Goal: Task Accomplishment & Management: Manage account settings

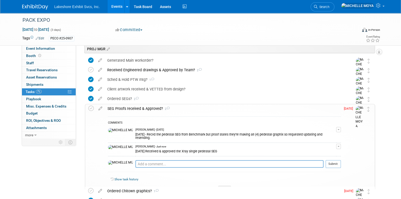
click at [116, 6] on link "Events" at bounding box center [117, 6] width 19 height 13
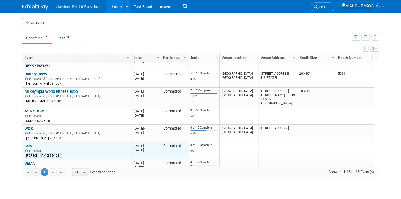
scroll to position [65, 0]
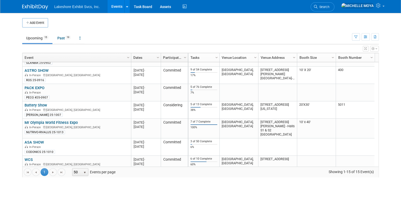
click at [34, 103] on link "Battery Show" at bounding box center [36, 105] width 23 height 5
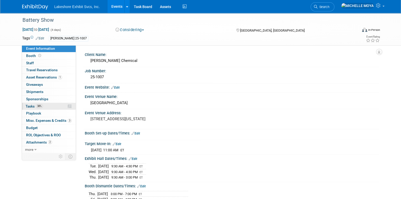
click at [45, 106] on link "38% Tasks 38%" at bounding box center [49, 106] width 54 height 7
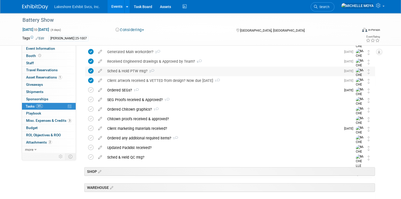
scroll to position [129, 0]
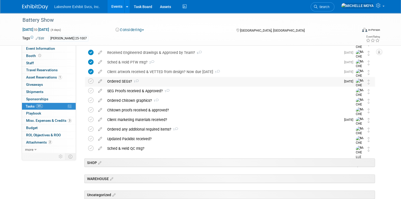
click at [123, 80] on div "Ordered SEGs? 1" at bounding box center [223, 81] width 237 height 9
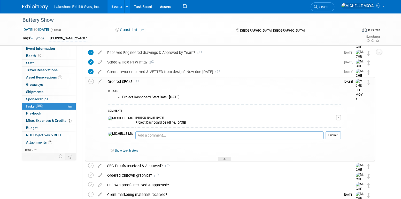
click at [116, 81] on div "Ordered SEGs? 1" at bounding box center [223, 81] width 236 height 9
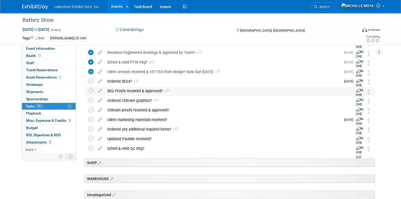
click at [123, 91] on div "SEG Proofs received & Approved? 1" at bounding box center [225, 90] width 241 height 9
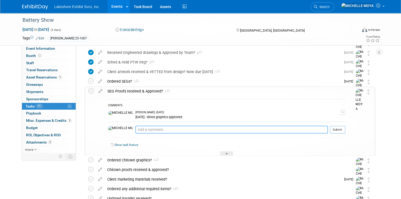
click at [136, 128] on textarea at bounding box center [232, 129] width 193 height 8
type textarea "Client provided artwork and we are awaiting"
click at [252, 111] on div "MICHELLE MOYA - 6 days ago" at bounding box center [238, 112] width 205 height 4
drag, startPoint x: 209, startPoint y: 128, endPoint x: 113, endPoint y: 121, distance: 96.5
click at [113, 121] on div "COMMENTS MICHELLE MOYA - 6 days ago 8.5.25 - Sintra graphics approved Edit Comm…" at bounding box center [226, 119] width 237 height 41
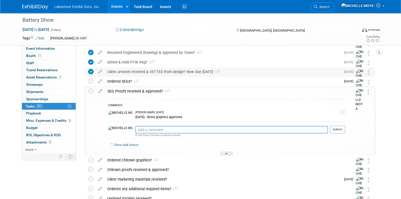
click at [200, 72] on div "Client artwork received & VETTED from design? Now due Fri. 08/15/25 1" at bounding box center [223, 71] width 237 height 9
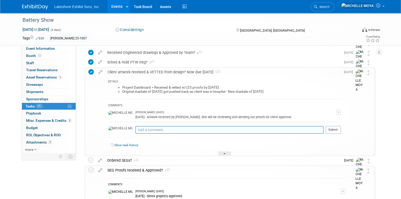
click at [199, 72] on div "Client artwork received & VETTED from design? Now due Fri. 08/15/25 1" at bounding box center [223, 72] width 236 height 9
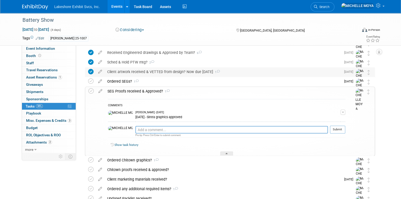
click at [199, 72] on div "Client artwork received & VETTED from design? Now due Fri. 08/15/25 1" at bounding box center [223, 71] width 237 height 9
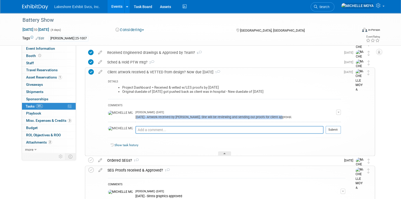
drag, startPoint x: 256, startPoint y: 116, endPoint x: 117, endPoint y: 117, distance: 138.9
click at [136, 117] on div "8.11.25 - Artwork received by Jill. She will be reviewing and sending out proof…" at bounding box center [236, 116] width 201 height 5
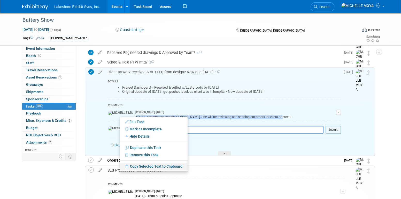
click at [179, 166] on link "Copy Selected Text to Clipboard" at bounding box center [154, 165] width 68 height 7
copy div "8.11.25 - Artwork received by Jill. She will be reviewing and sending out proof…"
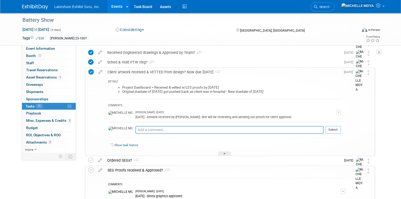
click at [212, 111] on div "MICHELLE MOYA - Yesterday" at bounding box center [236, 112] width 201 height 4
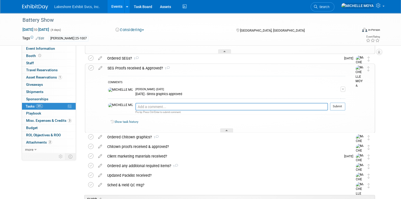
scroll to position [233, 0]
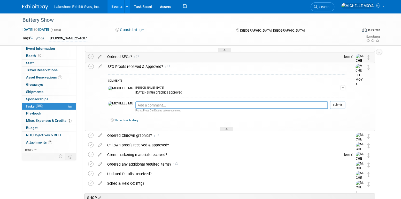
click at [128, 56] on div "Ordered SEGs? 1" at bounding box center [223, 56] width 237 height 9
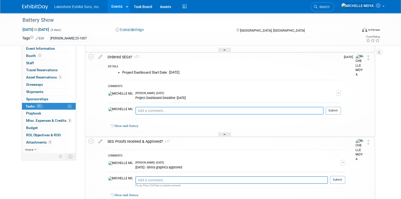
click at [142, 110] on textarea at bounding box center [230, 111] width 188 height 8
paste textarea "8.11.25 - Artwork received by Jill. She will be reviewing and sending out proof…"
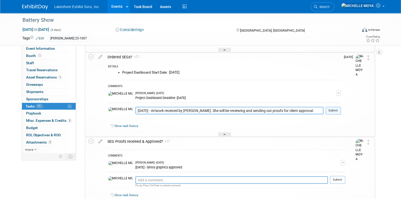
type textarea "8.11.25 - Artwork received by Jill. She will be reviewing and sending out proof…"
click at [337, 110] on button "Submit" at bounding box center [333, 111] width 15 height 8
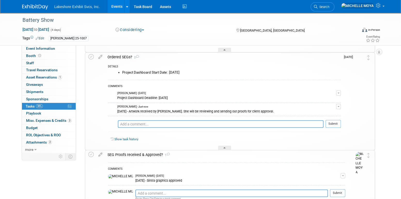
click at [117, 6] on link "Events" at bounding box center [117, 6] width 19 height 13
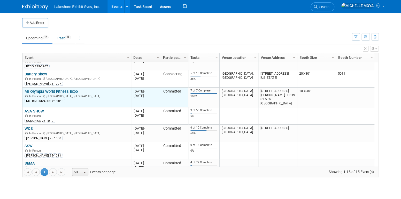
scroll to position [65, 0]
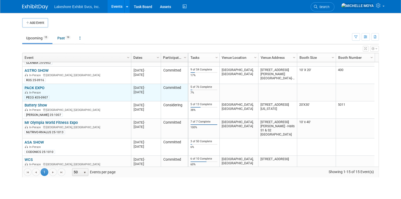
click at [41, 87] on link "PACK EXPO" at bounding box center [35, 87] width 20 height 5
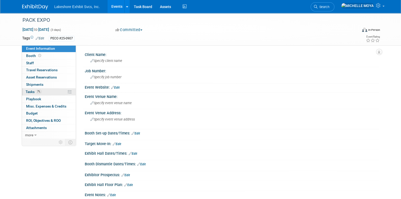
click at [40, 92] on span "7%" at bounding box center [39, 91] width 6 height 4
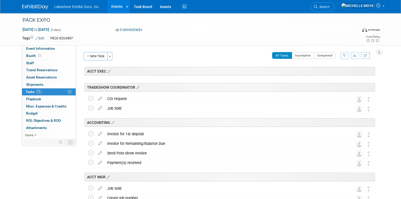
click at [345, 56] on icon "button" at bounding box center [344, 55] width 3 height 3
click at [335, 72] on select "-- Select Assignee -- All unassigned tasks Assigned to me Amanda Koss Dave Desa…" at bounding box center [323, 71] width 43 height 7
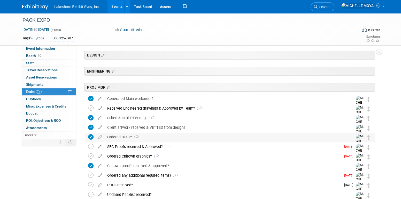
scroll to position [155, 0]
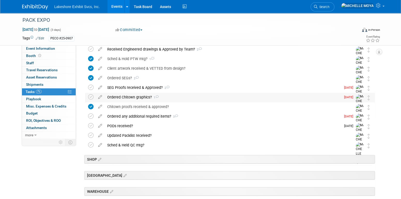
click at [141, 96] on div "Ordered Chitown graphics? 1" at bounding box center [223, 97] width 237 height 9
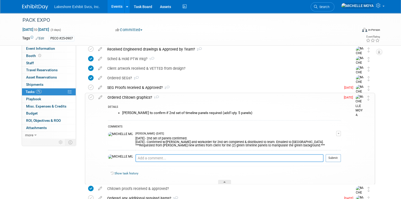
click at [144, 157] on textarea at bounding box center [230, 158] width 188 height 8
type textarea "8"
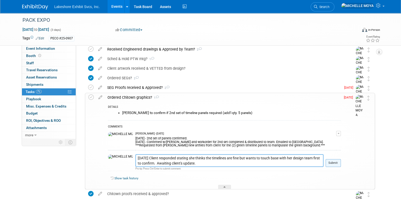
type textarea "8.11.25 Client responded stating she thinks the timelines are fine but wants to…"
drag, startPoint x: 333, startPoint y: 165, endPoint x: 329, endPoint y: 162, distance: 5.5
click at [332, 165] on button "Submit" at bounding box center [333, 163] width 15 height 8
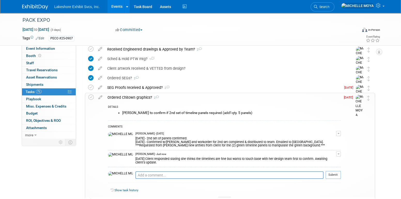
click at [60, 91] on link "7% Tasks 7%" at bounding box center [49, 91] width 54 height 7
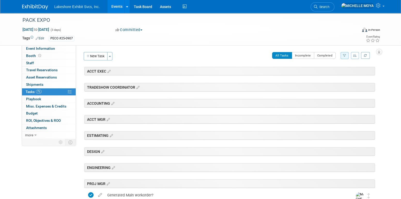
click at [116, 10] on link "Events" at bounding box center [117, 6] width 19 height 13
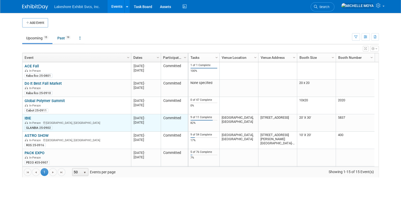
scroll to position [31, 0]
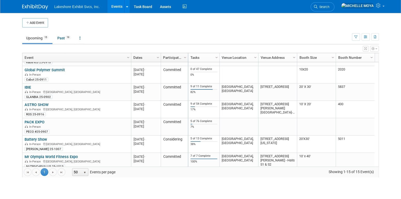
click at [38, 121] on link "PACK EXPO" at bounding box center [35, 122] width 20 height 5
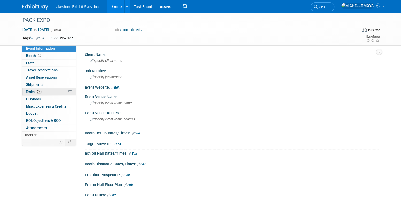
click at [39, 124] on link "0 Attachments 0" at bounding box center [49, 127] width 54 height 7
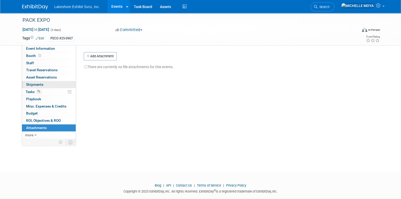
click at [37, 86] on span "Shipments 0" at bounding box center [34, 84] width 17 height 4
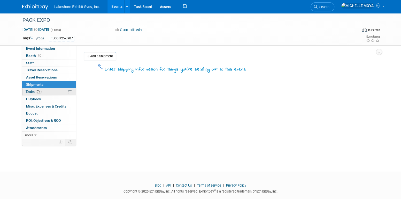
click at [41, 91] on span "7%" at bounding box center [39, 91] width 6 height 4
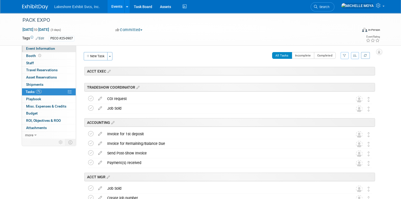
click at [47, 47] on span "Event Information" at bounding box center [40, 48] width 29 height 4
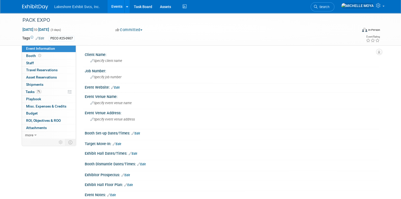
click at [45, 49] on span "Event Information" at bounding box center [40, 48] width 29 height 4
click at [50, 90] on link "7% Tasks 7%" at bounding box center [49, 91] width 54 height 7
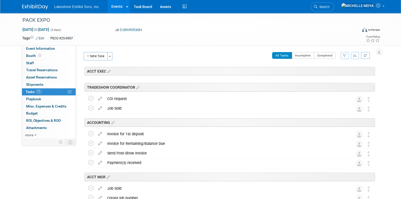
click at [346, 57] on button "button" at bounding box center [345, 55] width 8 height 7
click at [334, 70] on select "-- Select Assignee -- All unassigned tasks Assigned to me Amanda Koss Dave Desa…" at bounding box center [323, 71] width 43 height 7
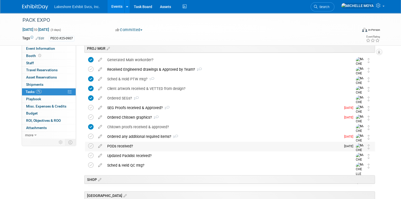
scroll to position [129, 0]
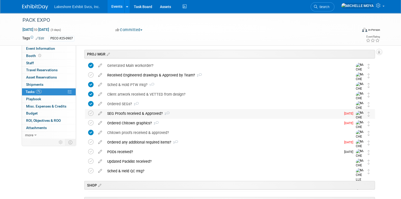
click at [180, 114] on div "SEG Proofs received & Approved? 2" at bounding box center [223, 113] width 237 height 9
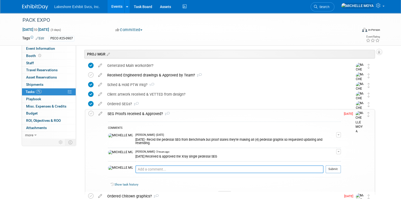
click at [153, 165] on textarea at bounding box center [230, 169] width 188 height 8
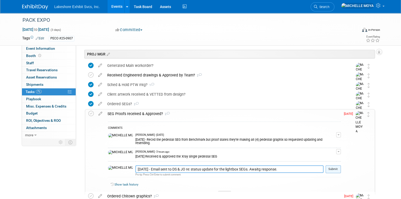
type textarea "8.12.25 - Email sent to DS & JO re: status update for the lightbox SEGs. Awaitg…"
drag, startPoint x: 336, startPoint y: 164, endPoint x: 322, endPoint y: 152, distance: 19.1
click at [336, 165] on button "Submit" at bounding box center [333, 169] width 15 height 8
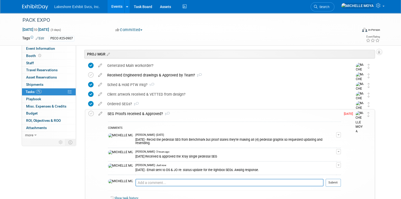
click at [148, 113] on div "SEG Proofs received & Approved? 3" at bounding box center [223, 113] width 236 height 9
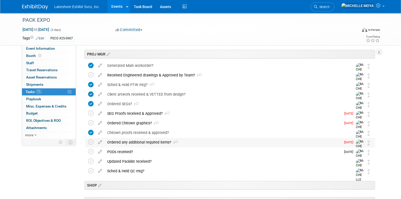
click at [139, 141] on div "Ordered any additional required items? 3" at bounding box center [223, 142] width 237 height 9
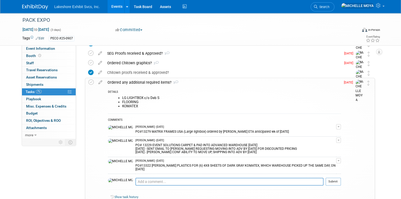
scroll to position [207, 0]
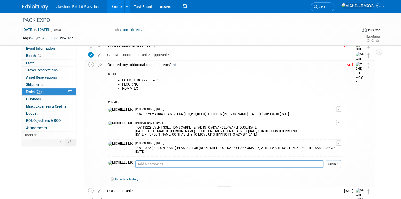
click at [340, 108] on span "button" at bounding box center [339, 108] width 2 height 1
click at [323, 115] on link "Edit Comment" at bounding box center [320, 116] width 41 height 7
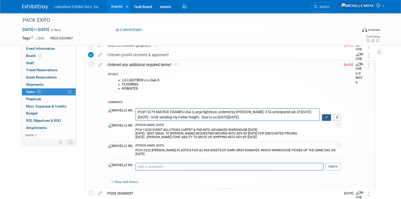
type textarea "PO#13279 MATRIX FRAMES USA (Large lightbox) ordered by Deb S. ETA anticipated w…"
click at [328, 116] on icon "button" at bounding box center [326, 117] width 3 height 3
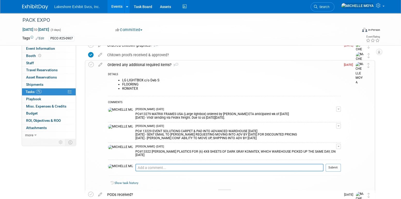
click at [211, 158] on div "COMMENTS MICHELLE MOYA - 5 days ago PO#13279 MATRIX FRAMES USA (Large lightbox)…" at bounding box center [224, 137] width 233 height 82
click at [116, 4] on link "Events" at bounding box center [117, 6] width 19 height 13
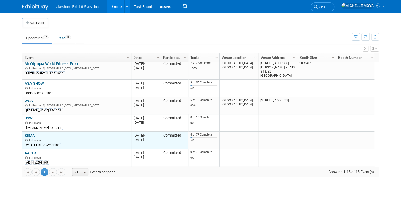
scroll to position [155, 0]
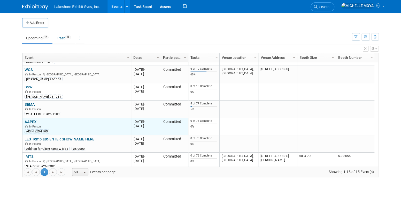
click at [31, 121] on link "AAPEX" at bounding box center [31, 121] width 12 height 5
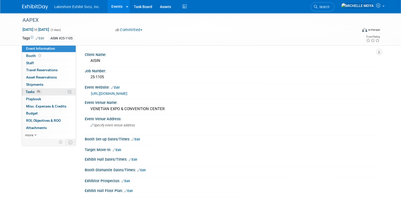
click at [41, 91] on link "0% Tasks 0%" at bounding box center [49, 91] width 54 height 7
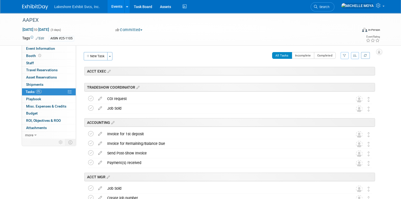
click at [345, 51] on div "Client Name: AISIN Job Number: 25-1105 Event Website: Edit [URL][DOMAIN_NAME] E…" at bounding box center [227, 91] width 303 height 93
click at [345, 54] on icon "button" at bounding box center [344, 55] width 3 height 3
click at [329, 70] on select "-- Select Assignee -- All unassigned tasks Assigned to me [PERSON_NAME] [PERSON…" at bounding box center [323, 71] width 43 height 7
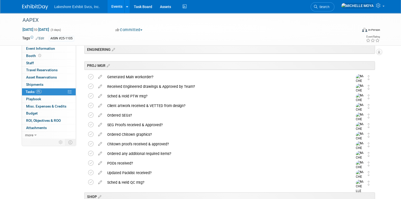
scroll to position [129, 0]
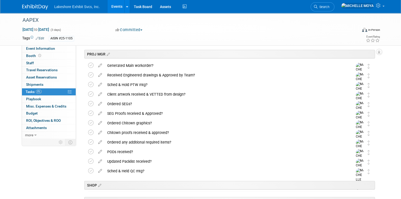
click at [116, 7] on link "Events" at bounding box center [117, 6] width 19 height 13
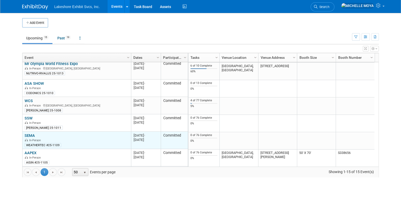
scroll to position [158, 0]
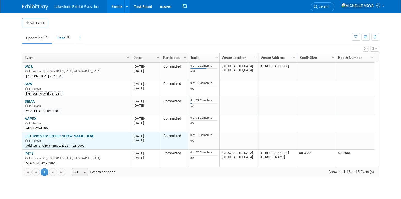
click at [53, 134] on link "LES Template-ENTER SHOW NAME HERE" at bounding box center [60, 135] width 70 height 5
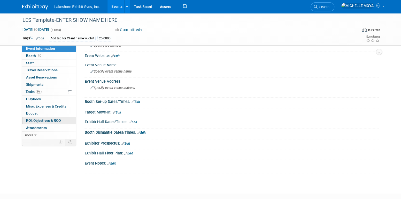
scroll to position [61, 0]
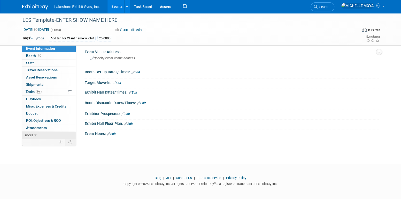
click at [33, 134] on link "more" at bounding box center [49, 134] width 54 height 7
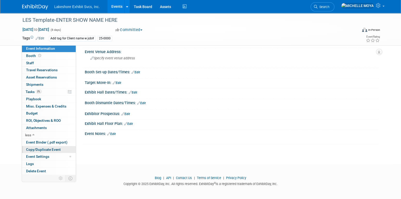
click at [39, 147] on span "Copy/Duplicate Event" at bounding box center [43, 149] width 35 height 4
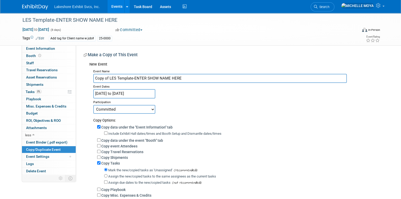
drag, startPoint x: 184, startPoint y: 77, endPoint x: 101, endPoint y: 75, distance: 82.8
click at [100, 77] on input "Copy of LES Template-ENTER SHOW NAME HERE" at bounding box center [220, 78] width 254 height 9
type input "C"
type input "s"
type input "SSG"
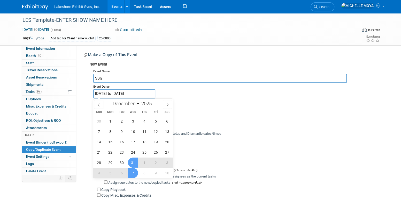
click at [123, 94] on input "Dec 31, 2025 to Jan 7, 2026" at bounding box center [124, 93] width 62 height 9
click at [97, 104] on icon at bounding box center [99, 105] width 4 height 4
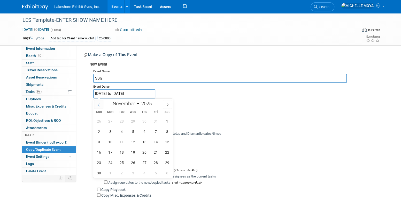
click at [98, 104] on icon at bounding box center [99, 105] width 4 height 4
select select "9"
click at [132, 161] on span "29" at bounding box center [133, 162] width 10 height 10
click at [144, 164] on span "30" at bounding box center [144, 162] width 10 height 10
type input "Oct 29, 2025 to Oct 30, 2025"
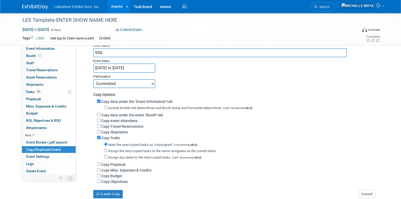
scroll to position [26, 0]
click at [99, 99] on input "Copy data under the "Event Information" tab" at bounding box center [98, 100] width 3 height 3
checkbox input "false"
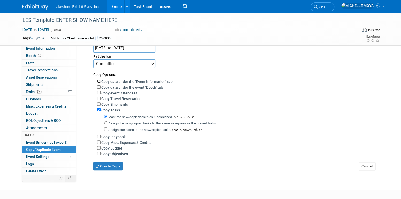
scroll to position [72, 0]
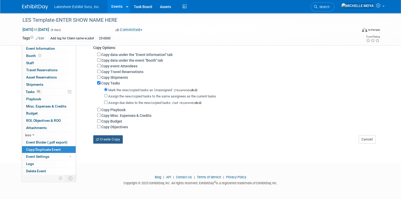
click at [115, 139] on button "Create Copy" at bounding box center [107, 139] width 29 height 8
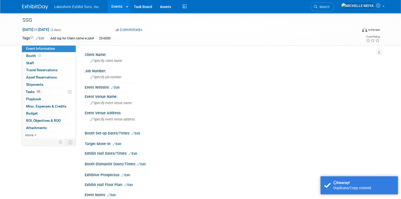
click at [42, 37] on link "Edit" at bounding box center [40, 38] width 9 height 4
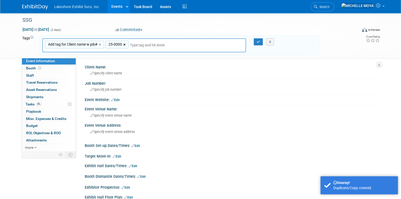
click at [123, 42] on link "×" at bounding box center [124, 45] width 3 height 6
type input "Add tag for Client name w job#"
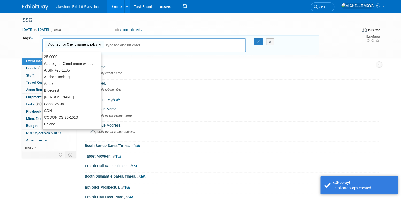
click at [101, 44] on link "×" at bounding box center [100, 45] width 3 height 6
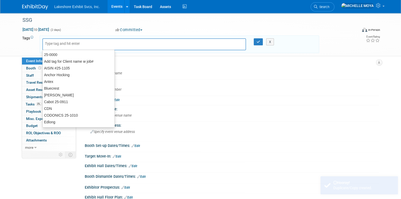
click at [101, 43] on input "text" at bounding box center [81, 43] width 72 height 5
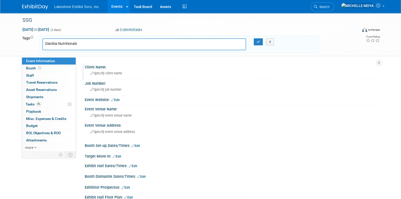
type input "Glanbia Nutritionals"
drag, startPoint x: 106, startPoint y: 71, endPoint x: 108, endPoint y: 69, distance: 3.4
click at [108, 69] on div "Client Name: Specify client name" at bounding box center [231, 71] width 297 height 16
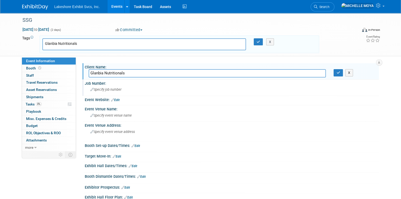
type input "Glanbia Nutritionals"
click at [125, 91] on div "Specify job number" at bounding box center [232, 89] width 287 height 8
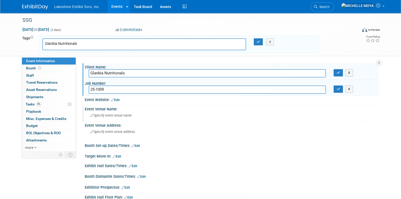
type input "25-1009"
click at [116, 113] on span "Specify event venue name" at bounding box center [111, 115] width 41 height 4
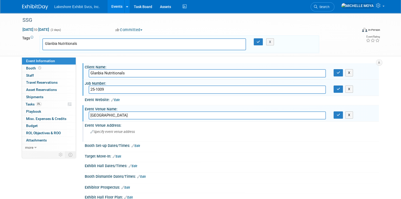
type input "[GEOGRAPHIC_DATA]"
click at [111, 130] on span "Specify event venue address" at bounding box center [113, 132] width 44 height 4
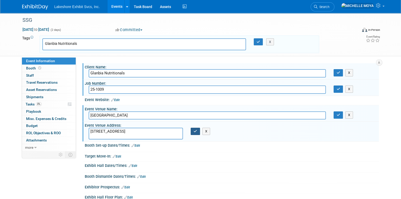
type textarea "[STREET_ADDRESS]"
click at [196, 131] on icon "button" at bounding box center [196, 130] width 4 height 3
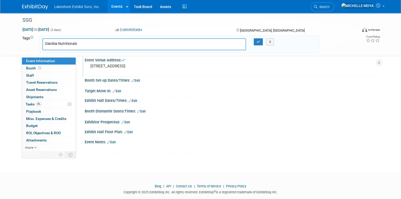
scroll to position [73, 0]
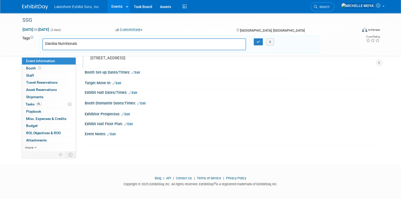
click at [114, 133] on link "Edit" at bounding box center [111, 134] width 9 height 4
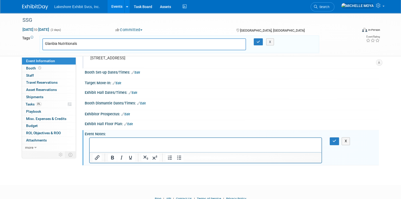
scroll to position [0, 0]
click at [118, 142] on p "Rich Text Area. Press ALT-0 for help." at bounding box center [206, 142] width 226 height 5
drag, startPoint x: 177, startPoint y: 155, endPoint x: 174, endPoint y: 152, distance: 4.1
click at [177, 154] on icon "Bullet list" at bounding box center [179, 157] width 6 height 6
drag, startPoint x: 139, startPoint y: 146, endPoint x: 104, endPoint y: 146, distance: 34.7
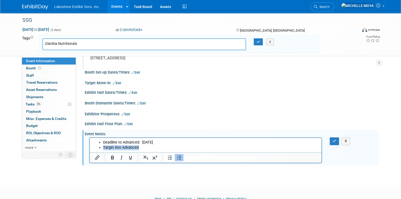
click at [104, 146] on li "Target into Advanced" at bounding box center [211, 147] width 216 height 5
click at [335, 139] on icon "button" at bounding box center [335, 141] width 4 height 4
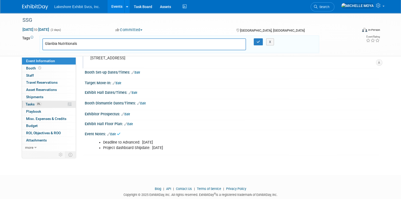
click at [48, 102] on link "0% Tasks 0%" at bounding box center [49, 104] width 54 height 7
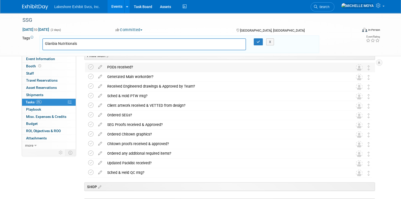
scroll to position [724, 0]
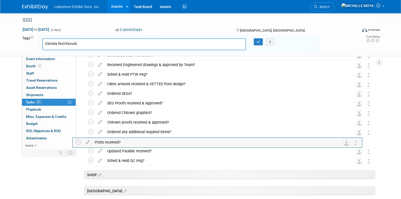
drag, startPoint x: 371, startPoint y: 58, endPoint x: 358, endPoint y: 145, distance: 88.1
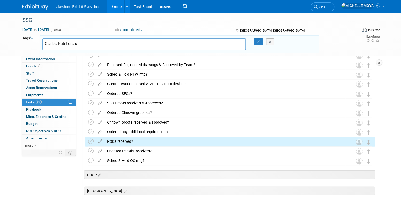
scroll to position [673, 0]
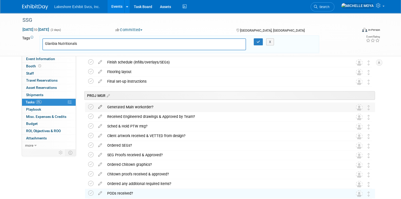
click at [99, 106] on icon at bounding box center [100, 105] width 9 height 6
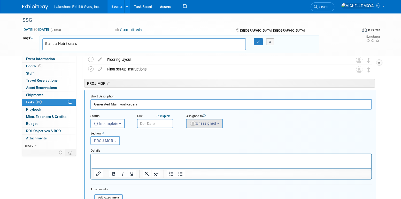
scroll to position [689, 0]
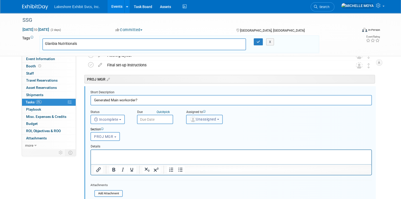
click at [207, 116] on button "Unassigned" at bounding box center [204, 119] width 37 height 9
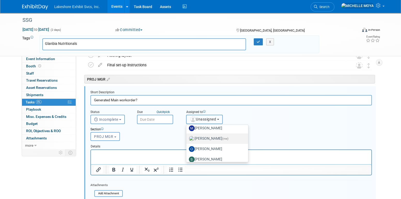
scroll to position [91, 0]
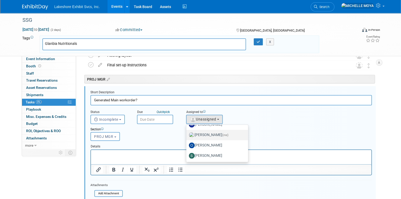
click at [212, 135] on label "[PERSON_NAME] (me)" at bounding box center [216, 135] width 54 height 8
click at [187, 135] on input "[PERSON_NAME] (me)" at bounding box center [185, 133] width 3 height 3
select select "06370d63-ce01-410c-be22-fd43021185b5"
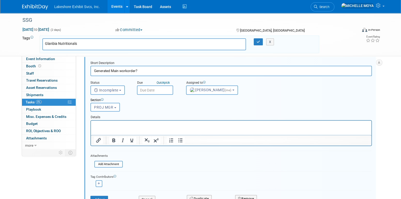
scroll to position [741, 0]
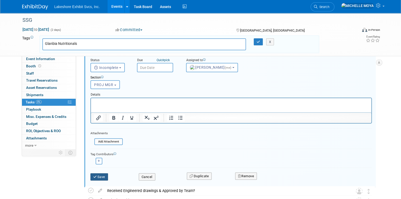
click at [102, 176] on button "Save" at bounding box center [100, 176] width 18 height 7
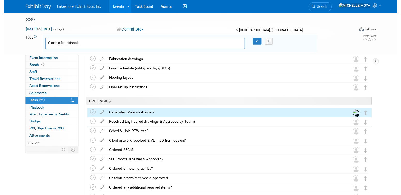
scroll to position [663, 0]
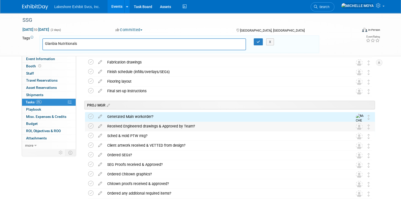
click at [138, 125] on div "Received Engineered drawings & Approved by Team?" at bounding box center [225, 126] width 241 height 9
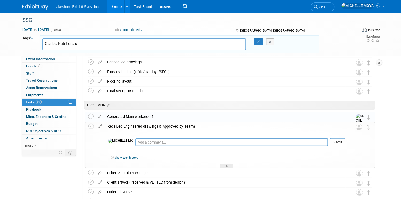
click at [102, 125] on icon at bounding box center [100, 125] width 9 height 6
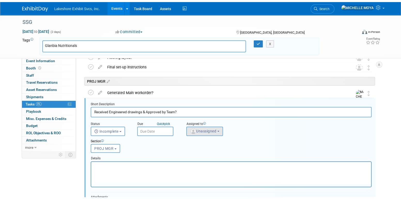
scroll to position [698, 0]
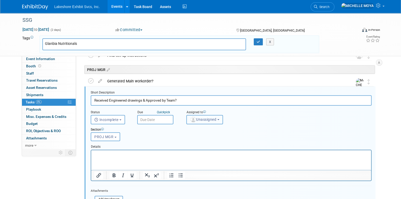
click at [203, 118] on span "Unassigned" at bounding box center [203, 119] width 26 height 4
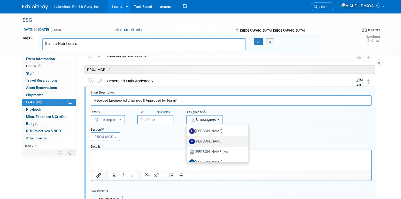
scroll to position [78, 0]
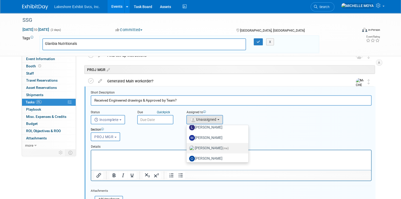
drag, startPoint x: 216, startPoint y: 146, endPoint x: 201, endPoint y: 142, distance: 15.9
click at [216, 146] on label "[PERSON_NAME] (me)" at bounding box center [216, 148] width 54 height 8
click at [188, 146] on input "[PERSON_NAME] (me)" at bounding box center [185, 147] width 3 height 3
select select "06370d63-ce01-410c-be22-fd43021185b5"
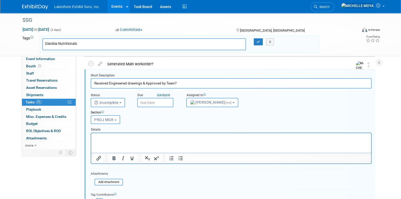
scroll to position [750, 0]
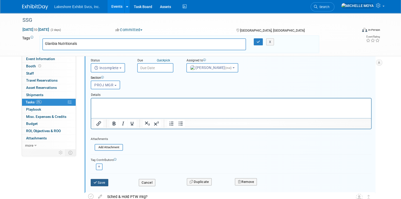
click at [102, 183] on button "Save" at bounding box center [100, 182] width 18 height 7
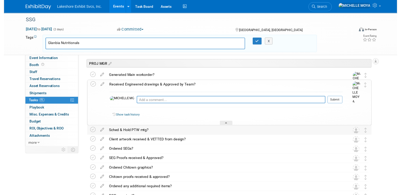
scroll to position [673, 0]
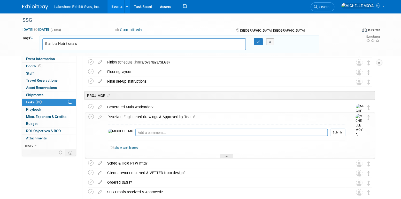
click at [152, 116] on div "Received Engineered drawings & Approved by Team?" at bounding box center [225, 116] width 241 height 9
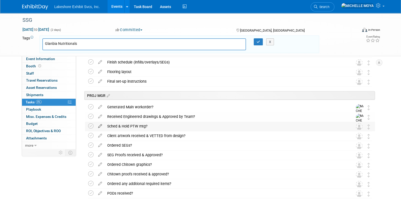
click at [101, 124] on icon at bounding box center [100, 125] width 9 height 6
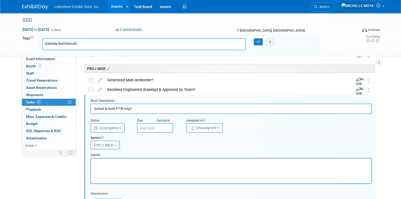
scroll to position [708, 0]
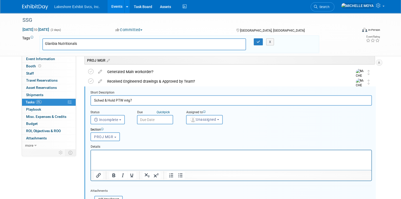
click at [209, 112] on div "Assigned to" at bounding box center [218, 112] width 65 height 5
click at [209, 120] on span "Unassigned" at bounding box center [203, 119] width 26 height 4
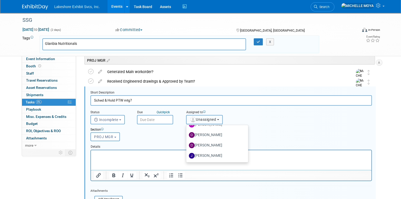
scroll to position [91, 0]
click at [207, 135] on label "MICHELLE MOYA (me)" at bounding box center [216, 135] width 54 height 8
click at [187, 135] on input "MICHELLE MOYA (me)" at bounding box center [185, 134] width 3 height 3
select select "06370d63-ce01-410c-be22-fd43021185b5"
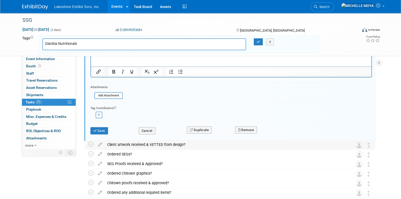
scroll to position [811, 0]
click at [101, 129] on button "Save" at bounding box center [100, 130] width 18 height 7
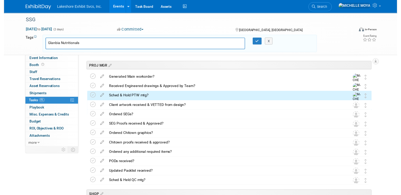
scroll to position [682, 0]
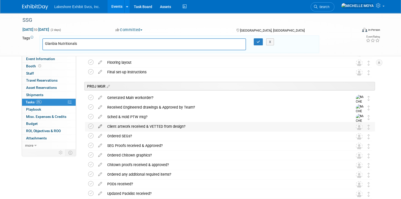
click at [103, 126] on icon at bounding box center [100, 125] width 9 height 6
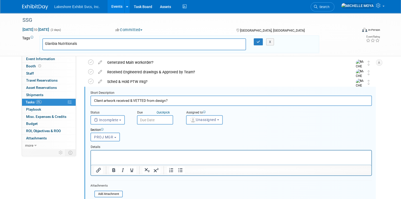
scroll to position [718, 0]
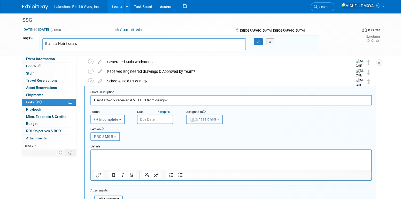
click at [208, 115] on button "Unassigned" at bounding box center [204, 119] width 37 height 9
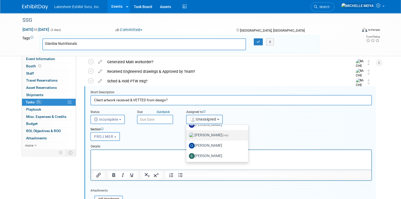
scroll to position [91, 0]
click at [212, 133] on label "MICHELLE MOYA (me)" at bounding box center [216, 135] width 54 height 8
click at [187, 133] on input "MICHELLE MOYA (me)" at bounding box center [185, 133] width 3 height 3
select select "06370d63-ce01-410c-be22-fd43021185b5"
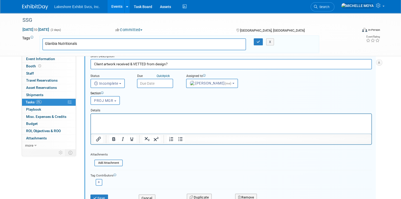
scroll to position [769, 0]
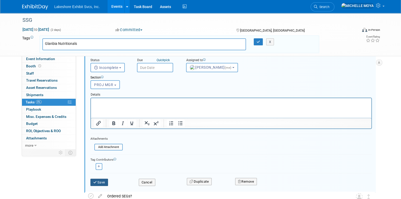
click at [105, 180] on button "Save" at bounding box center [100, 181] width 18 height 7
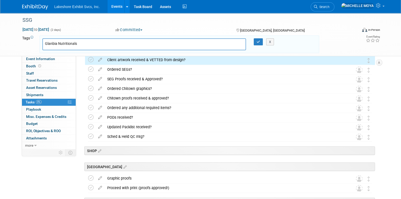
scroll to position [718, 0]
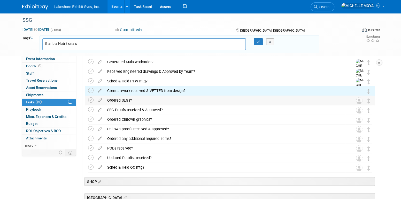
click at [124, 98] on div "Ordered SEGs?" at bounding box center [225, 100] width 241 height 9
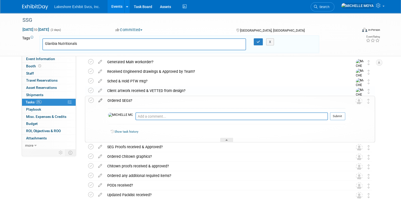
click at [101, 101] on icon at bounding box center [100, 99] width 9 height 6
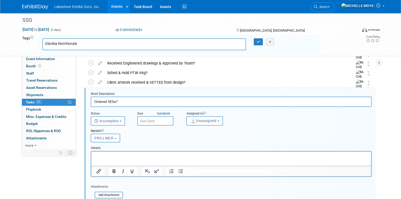
scroll to position [727, 0]
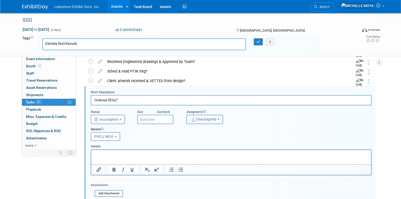
click at [204, 120] on span "Unassigned" at bounding box center [203, 119] width 26 height 4
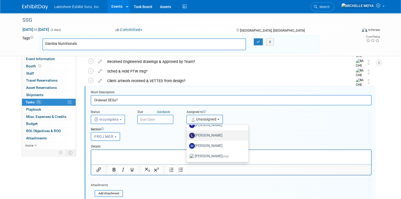
scroll to position [78, 0]
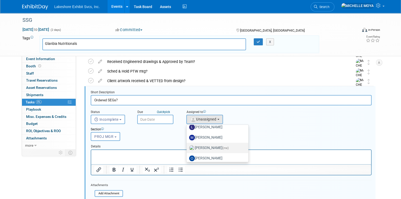
drag, startPoint x: 213, startPoint y: 146, endPoint x: 207, endPoint y: 145, distance: 6.8
click at [213, 146] on label "MICHELLE MOYA (me)" at bounding box center [216, 148] width 54 height 8
click at [188, 146] on input "MICHELLE MOYA (me)" at bounding box center [185, 146] width 3 height 3
select select "06370d63-ce01-410c-be22-fd43021185b5"
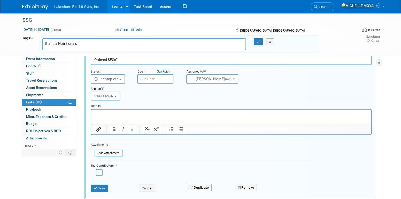
scroll to position [779, 0]
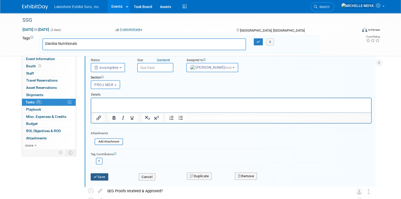
click at [105, 176] on button "Save" at bounding box center [100, 176] width 18 height 7
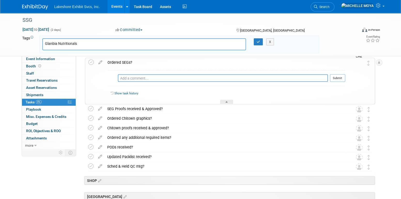
scroll to position [0, 0]
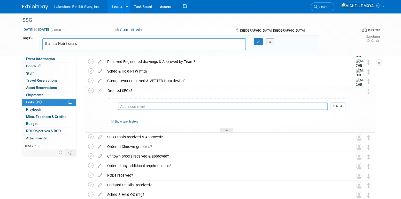
click at [125, 90] on div "Ordered SEGs?" at bounding box center [225, 90] width 241 height 9
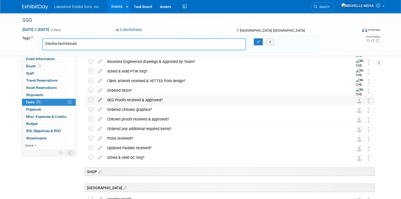
click at [102, 98] on icon at bounding box center [100, 98] width 9 height 6
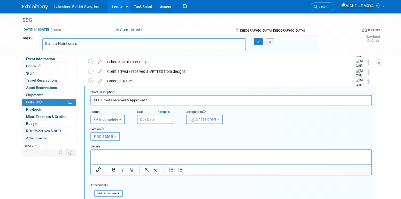
click at [208, 119] on span "Unassigned" at bounding box center [203, 119] width 26 height 4
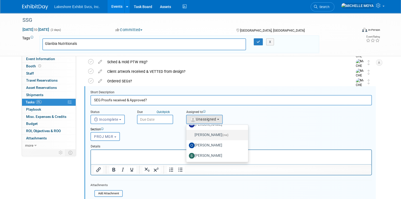
drag, startPoint x: 209, startPoint y: 133, endPoint x: 193, endPoint y: 137, distance: 17.0
click at [209, 133] on label "MICHELLE MOYA (me)" at bounding box center [216, 135] width 54 height 8
click at [187, 133] on input "MICHELLE MOYA (me)" at bounding box center [185, 133] width 3 height 3
select select "06370d63-ce01-410c-be22-fd43021185b5"
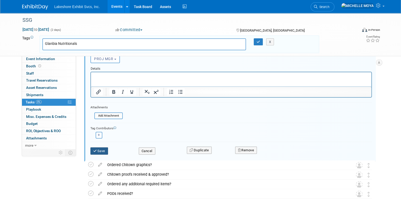
click at [101, 151] on button "Save" at bounding box center [100, 150] width 18 height 7
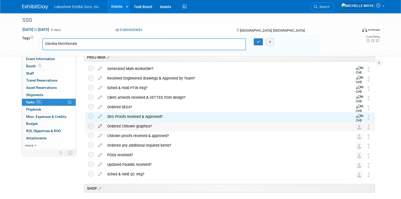
click at [101, 125] on icon at bounding box center [100, 125] width 9 height 6
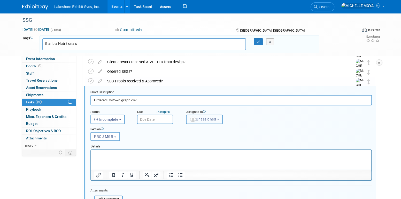
click at [205, 116] on button "Unassigned" at bounding box center [204, 119] width 37 height 9
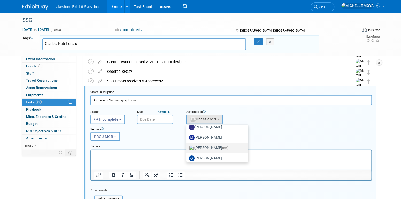
click at [211, 148] on label "MICHELLE MOYA (me)" at bounding box center [216, 148] width 54 height 8
click at [187, 148] on input "MICHELLE MOYA (me)" at bounding box center [185, 146] width 3 height 3
select select "06370d63-ce01-410c-be22-fd43021185b5"
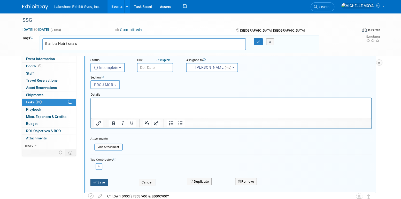
click at [98, 180] on button "Save" at bounding box center [100, 181] width 18 height 7
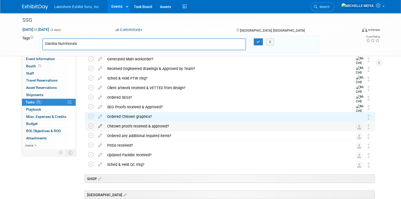
click at [101, 125] on icon at bounding box center [100, 125] width 9 height 6
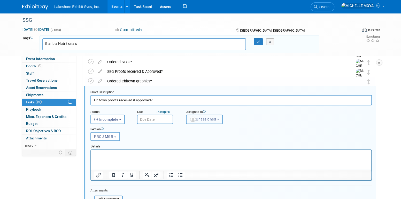
click at [200, 117] on span "Unassigned" at bounding box center [203, 119] width 26 height 4
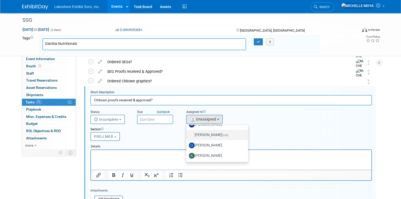
drag, startPoint x: 208, startPoint y: 134, endPoint x: 198, endPoint y: 138, distance: 11.3
click at [208, 134] on label "MICHELLE MOYA (me)" at bounding box center [216, 135] width 54 height 8
click at [187, 134] on input "MICHELLE MOYA (me)" at bounding box center [185, 133] width 3 height 3
select select "06370d63-ce01-410c-be22-fd43021185b5"
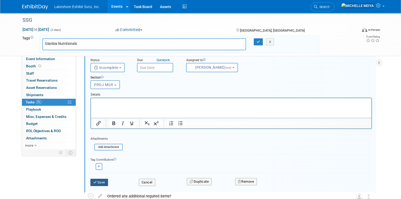
click at [100, 183] on button "Save" at bounding box center [100, 181] width 18 height 7
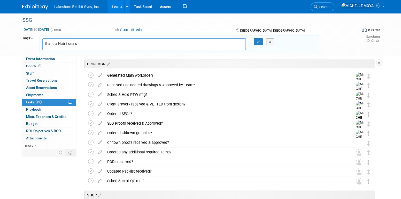
click at [100, 150] on icon at bounding box center [100, 150] width 9 height 6
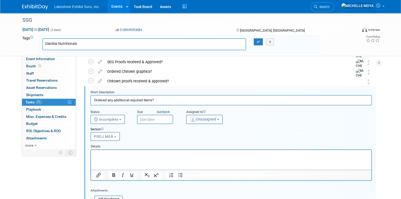
drag, startPoint x: 207, startPoint y: 118, endPoint x: 206, endPoint y: 124, distance: 6.0
click at [207, 118] on span "Unassigned" at bounding box center [203, 119] width 26 height 4
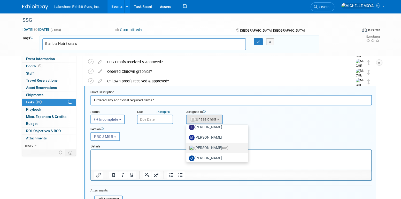
click at [211, 144] on label "MICHELLE MOYA (me)" at bounding box center [216, 148] width 54 height 8
click at [187, 145] on input "MICHELLE MOYA (me)" at bounding box center [185, 146] width 3 height 3
select select "06370d63-ce01-410c-be22-fd43021185b5"
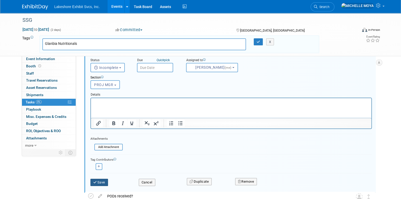
click at [103, 179] on button "Save" at bounding box center [100, 181] width 18 height 7
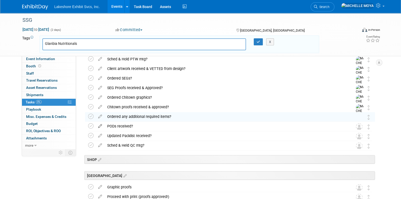
click at [99, 126] on icon at bounding box center [100, 125] width 9 height 6
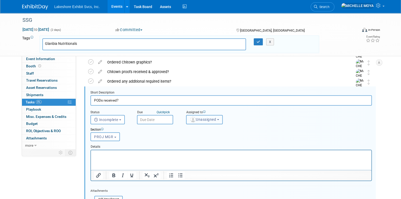
click at [208, 116] on button "Unassigned" at bounding box center [204, 119] width 37 height 9
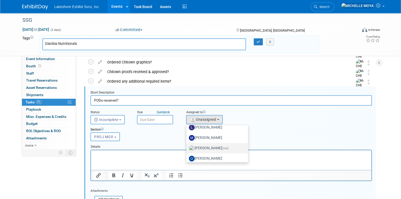
click at [214, 145] on label "MICHELLE MOYA (me)" at bounding box center [216, 148] width 54 height 8
click at [187, 146] on input "MICHELLE MOYA (me)" at bounding box center [185, 147] width 3 height 3
select select "06370d63-ce01-410c-be22-fd43021185b5"
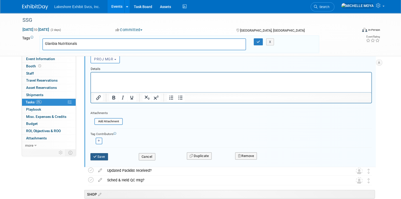
click at [104, 153] on button "Save" at bounding box center [100, 156] width 18 height 7
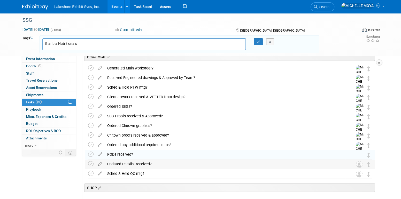
click at [102, 162] on icon at bounding box center [100, 162] width 9 height 6
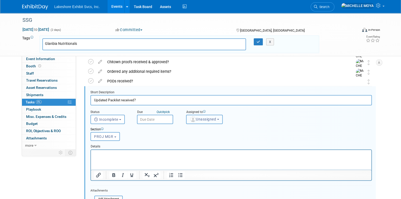
click at [216, 119] on span "Unassigned" at bounding box center [203, 119] width 26 height 4
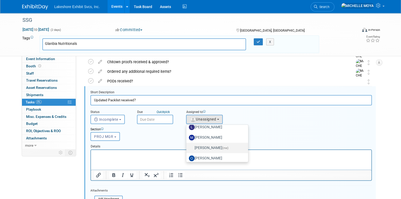
drag, startPoint x: 213, startPoint y: 146, endPoint x: 185, endPoint y: 145, distance: 28.0
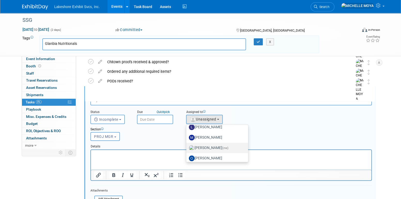
click at [213, 146] on label "MICHELLE MOYA (me)" at bounding box center [216, 148] width 54 height 8
click at [187, 146] on input "MICHELLE MOYA (me)" at bounding box center [185, 146] width 3 height 3
select select "06370d63-ce01-410c-be22-fd43021185b5"
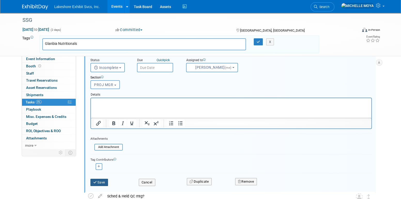
click at [101, 183] on button "Save" at bounding box center [100, 181] width 18 height 7
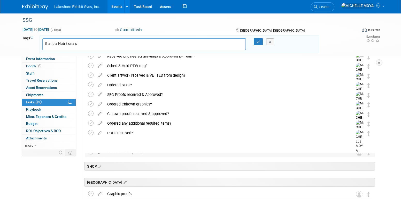
click at [101, 150] on icon at bounding box center [100, 150] width 9 height 6
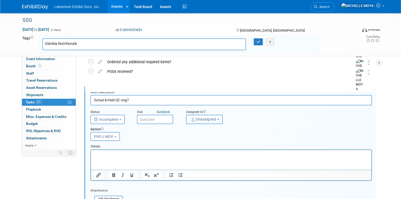
drag, startPoint x: 213, startPoint y: 117, endPoint x: 212, endPoint y: 125, distance: 8.9
click at [213, 117] on span "Unassigned" at bounding box center [203, 119] width 26 height 4
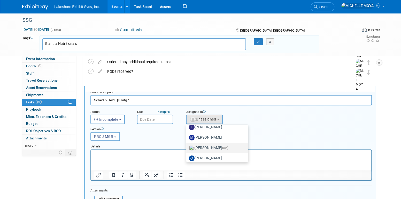
click at [216, 146] on label "MICHELLE MOYA (me)" at bounding box center [216, 148] width 54 height 8
click at [187, 146] on input "MICHELLE MOYA (me)" at bounding box center [185, 146] width 3 height 3
select select "06370d63-ce01-410c-be22-fd43021185b5"
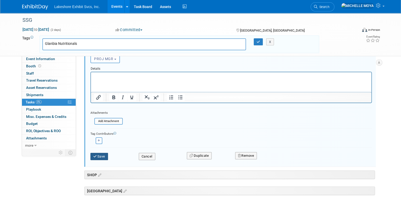
click at [99, 153] on button "Save" at bounding box center [100, 156] width 18 height 7
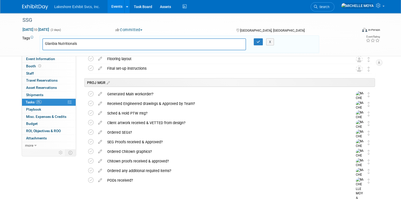
click at [141, 94] on div "Generated Main workorder?" at bounding box center [225, 93] width 241 height 9
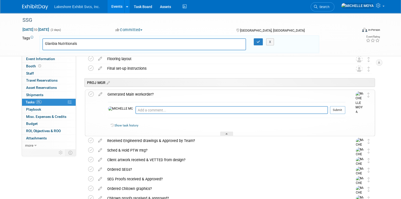
drag, startPoint x: 122, startPoint y: 96, endPoint x: 113, endPoint y: 93, distance: 10.1
click at [122, 96] on div "Generated Main workorder?" at bounding box center [225, 94] width 241 height 9
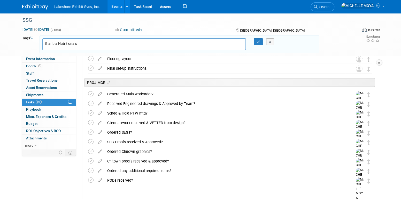
click at [103, 92] on icon at bounding box center [100, 92] width 9 height 6
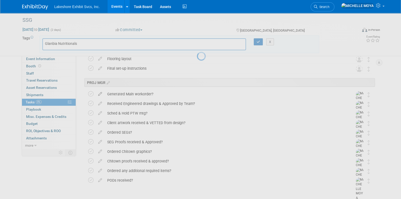
select select "7"
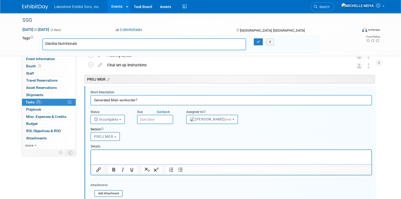
click at [152, 119] on input "text" at bounding box center [155, 119] width 36 height 9
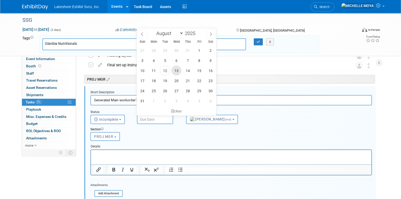
click at [177, 71] on span "13" at bounding box center [176, 70] width 10 height 10
type input "Aug 13, 2025"
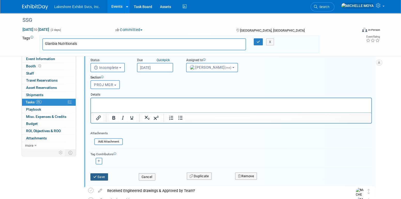
click at [104, 176] on button "Save" at bounding box center [100, 176] width 18 height 7
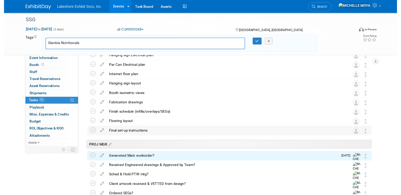
scroll to position [663, 0]
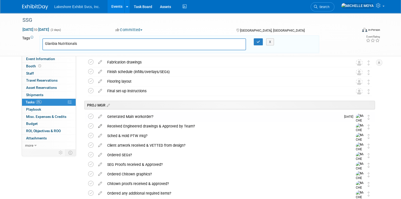
click at [99, 126] on icon at bounding box center [100, 125] width 9 height 6
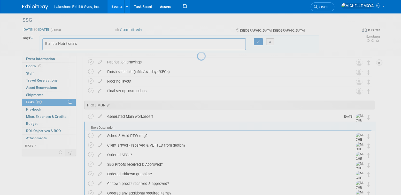
scroll to position [0, 0]
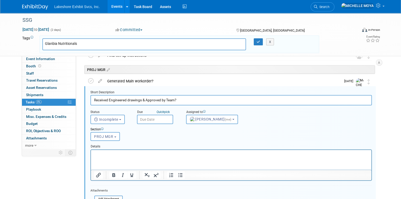
click at [154, 113] on div "Due Quick pick" at bounding box center [157, 112] width 41 height 5
click at [153, 118] on input "text" at bounding box center [155, 119] width 36 height 9
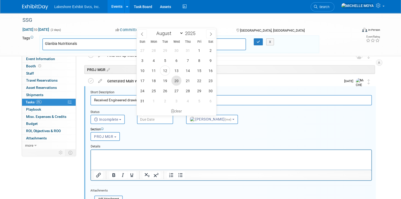
click at [176, 80] on span "20" at bounding box center [176, 81] width 10 height 10
type input "Aug 20, 2025"
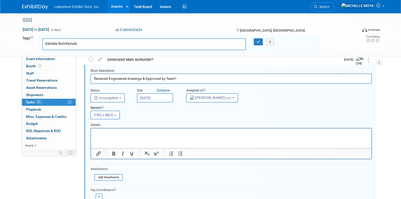
scroll to position [750, 0]
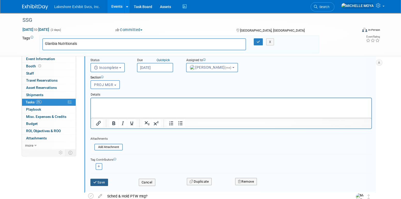
click at [101, 179] on button "Save" at bounding box center [100, 181] width 18 height 7
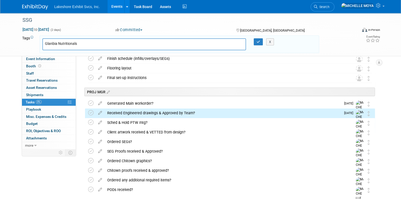
scroll to position [647, 0]
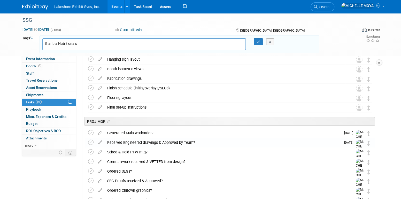
click at [136, 151] on div "Sched & Hold PTW mtg?" at bounding box center [225, 151] width 241 height 9
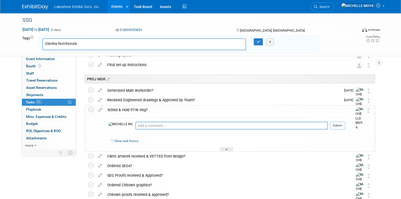
scroll to position [698, 0]
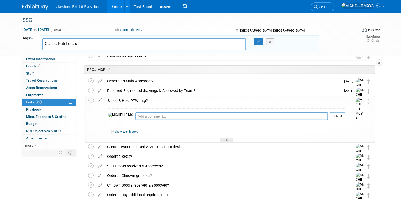
click at [102, 99] on icon at bounding box center [100, 99] width 9 height 6
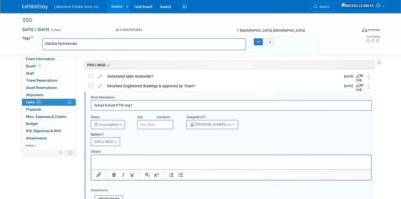
scroll to position [708, 0]
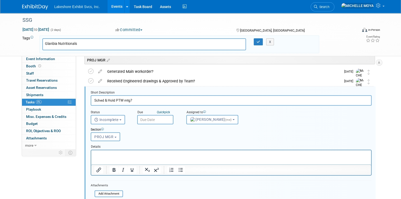
click at [153, 118] on input "text" at bounding box center [155, 119] width 36 height 9
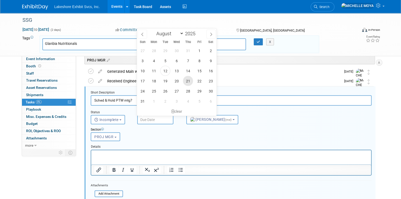
click at [189, 79] on span "21" at bounding box center [188, 81] width 10 height 10
type input "Aug 21, 2025"
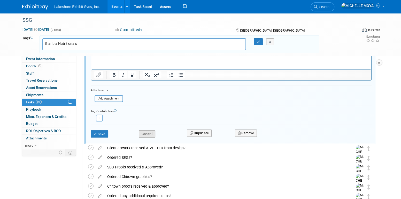
scroll to position [811, 0]
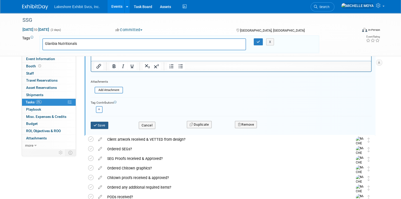
click at [105, 124] on button "Save" at bounding box center [100, 125] width 18 height 7
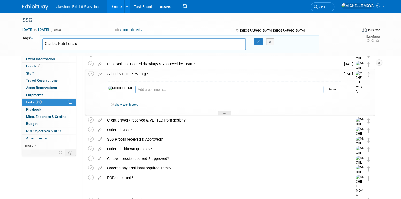
scroll to position [734, 0]
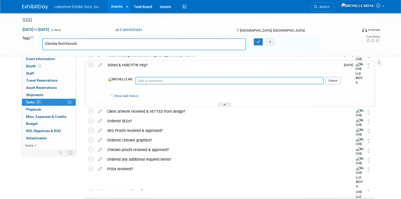
click at [126, 64] on div "Sched & Hold PTW mtg?" at bounding box center [223, 65] width 236 height 9
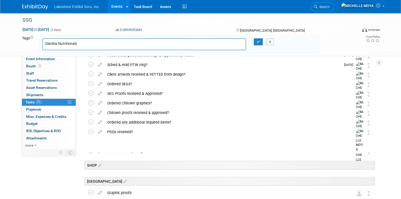
click at [133, 75] on div "Client artwork received & VETTED from design?" at bounding box center [225, 74] width 241 height 9
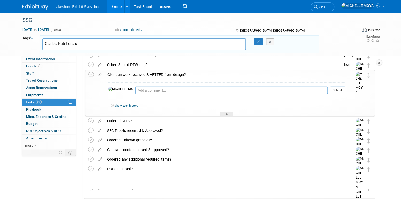
click at [131, 74] on div "Client artwork received & VETTED from design?" at bounding box center [225, 74] width 241 height 9
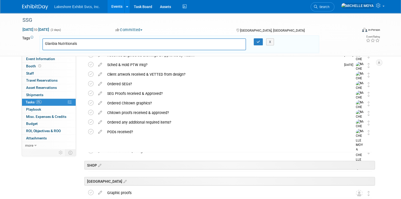
click at [101, 74] on icon at bounding box center [100, 73] width 9 height 6
select select "7"
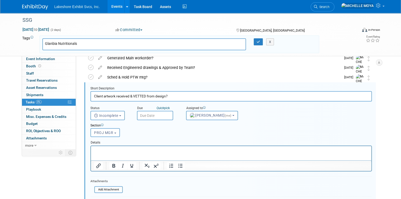
scroll to position [718, 0]
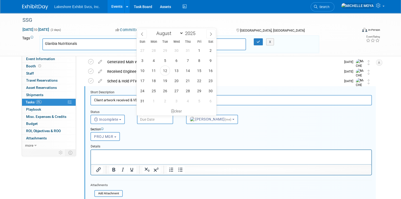
click at [159, 118] on input "text" at bounding box center [155, 119] width 36 height 9
click at [198, 79] on span "22" at bounding box center [199, 81] width 10 height 10
type input "Aug 22, 2025"
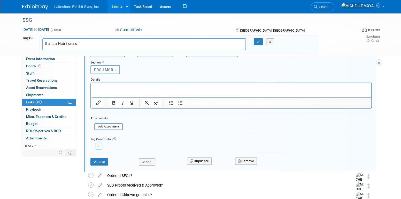
scroll to position [795, 0]
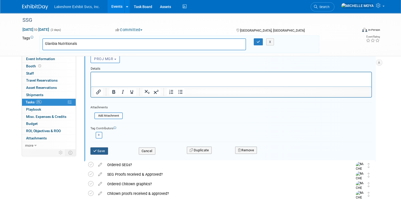
click at [101, 149] on button "Save" at bounding box center [100, 150] width 18 height 7
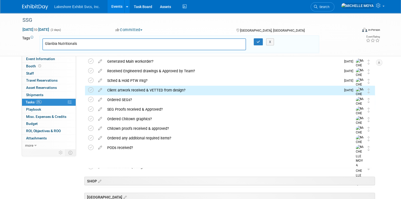
scroll to position [718, 0]
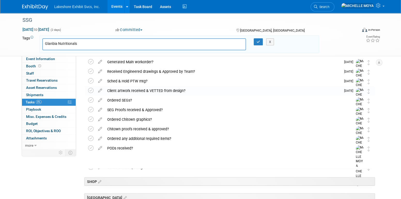
click at [124, 101] on div "Ordered SEGs?" at bounding box center [225, 100] width 241 height 9
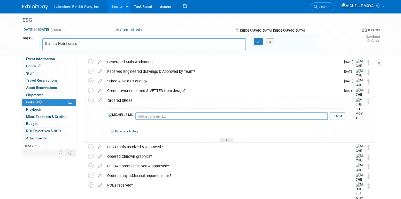
drag, startPoint x: 97, startPoint y: 98, endPoint x: 102, endPoint y: 99, distance: 5.0
click at [98, 99] on icon at bounding box center [100, 99] width 9 height 6
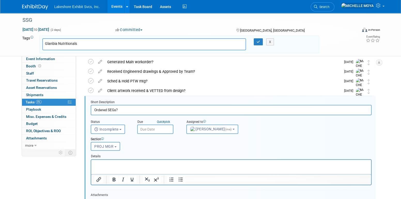
scroll to position [727, 0]
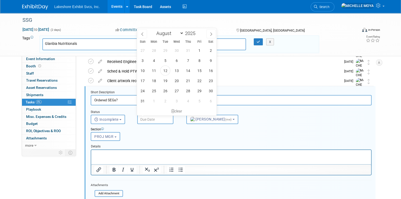
click at [159, 118] on input "text" at bounding box center [155, 119] width 36 height 9
click at [163, 90] on span "26" at bounding box center [165, 91] width 10 height 10
type input "Aug 26, 2025"
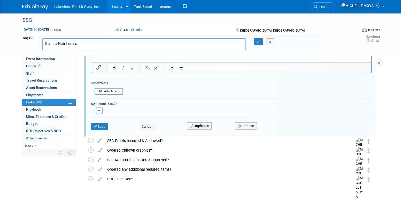
scroll to position [831, 0]
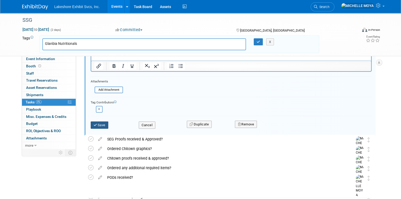
click at [105, 123] on button "Save" at bounding box center [100, 124] width 18 height 7
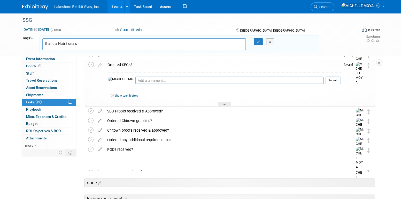
scroll to position [727, 0]
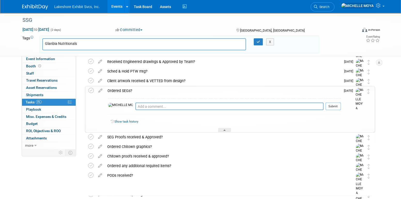
click at [124, 91] on div "Ordered SEGs?" at bounding box center [223, 90] width 236 height 9
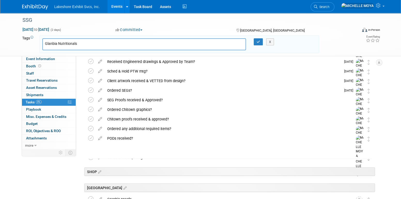
click at [129, 98] on div "SEG Proofs received & Approved?" at bounding box center [225, 99] width 241 height 9
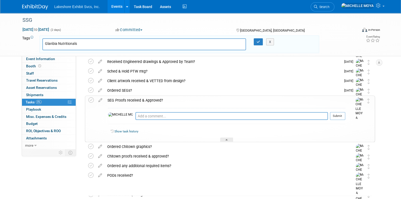
click at [129, 98] on div "SEG Proofs received & Approved?" at bounding box center [225, 100] width 241 height 9
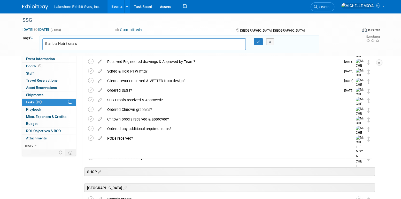
click at [101, 99] on icon at bounding box center [100, 98] width 9 height 6
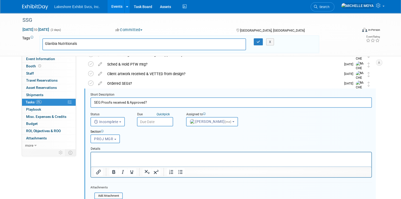
scroll to position [737, 0]
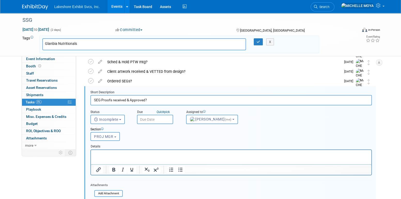
click at [155, 123] on input "text" at bounding box center [155, 119] width 36 height 9
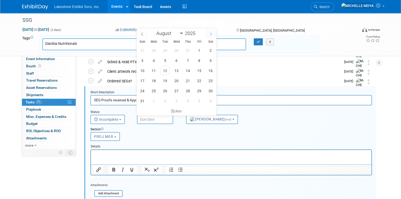
click at [210, 35] on icon at bounding box center [211, 34] width 4 height 4
select select "8"
click at [166, 61] on span "9" at bounding box center [165, 60] width 10 height 10
type input "[DATE]"
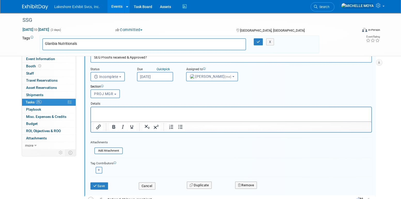
scroll to position [788, 0]
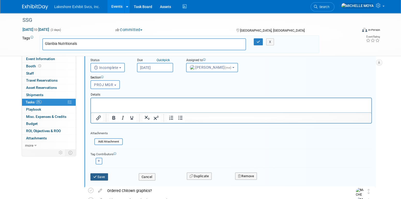
click at [98, 173] on button "Save" at bounding box center [100, 176] width 18 height 7
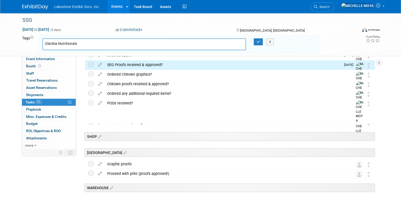
scroll to position [737, 0]
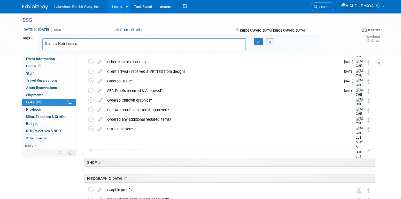
click at [101, 99] on icon at bounding box center [100, 99] width 9 height 6
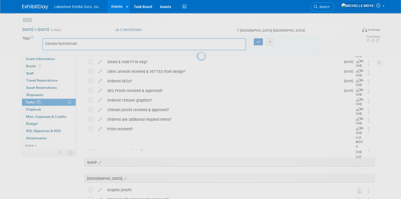
select select "7"
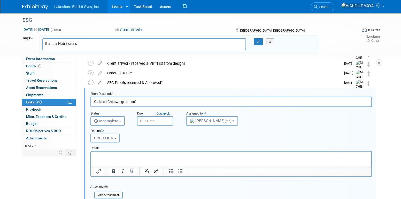
scroll to position [746, 0]
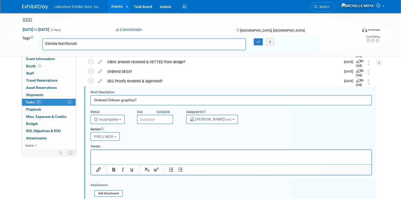
click at [145, 116] on input "text" at bounding box center [155, 119] width 36 height 9
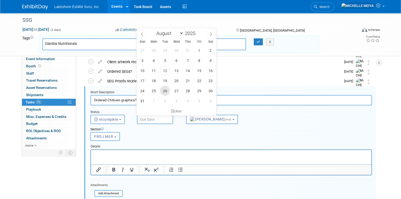
click at [166, 91] on span "26" at bounding box center [165, 91] width 10 height 10
type input "Aug 26, 2025"
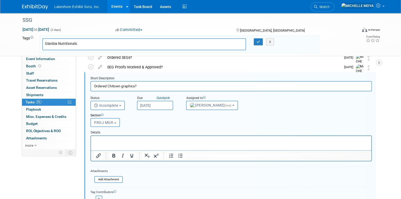
scroll to position [798, 0]
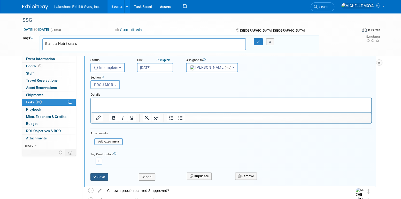
click at [103, 173] on button "Save" at bounding box center [100, 176] width 18 height 7
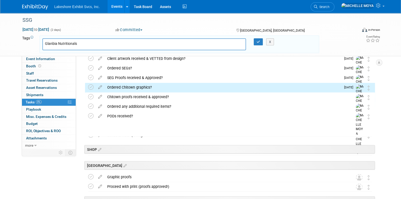
scroll to position [746, 0]
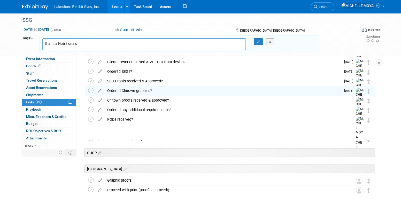
click at [147, 99] on div "Chitown proofs received & approved?" at bounding box center [225, 100] width 241 height 9
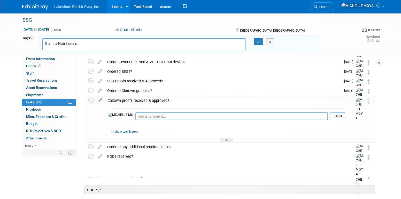
click at [100, 100] on icon at bounding box center [100, 99] width 9 height 6
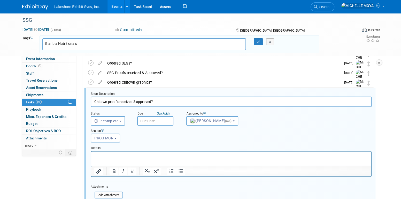
scroll to position [756, 0]
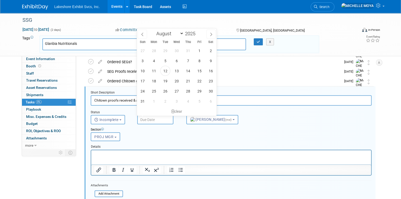
click at [151, 117] on input "text" at bounding box center [155, 119] width 36 height 9
click at [181, 34] on select "January February March April May June July August September October November De…" at bounding box center [169, 33] width 30 height 6
select select "8"
click at [154, 30] on select "January February March April May June July August September October November De…" at bounding box center [169, 33] width 30 height 6
click at [167, 61] on span "9" at bounding box center [165, 61] width 10 height 10
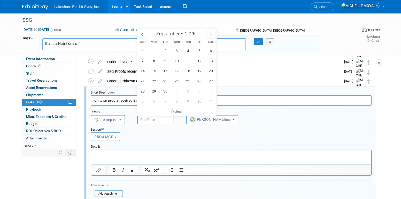
type input "[DATE]"
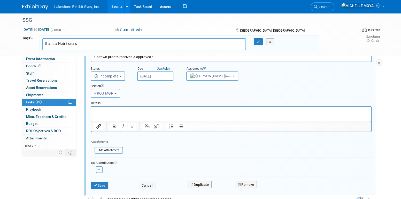
scroll to position [808, 0]
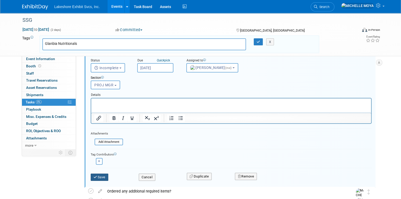
drag, startPoint x: 105, startPoint y: 177, endPoint x: 107, endPoint y: 174, distance: 4.2
click at [105, 177] on button "Save" at bounding box center [100, 176] width 18 height 7
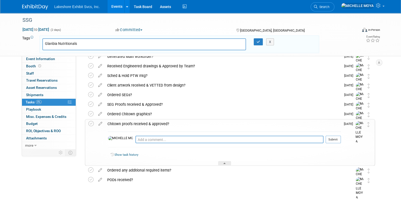
scroll to position [704, 0]
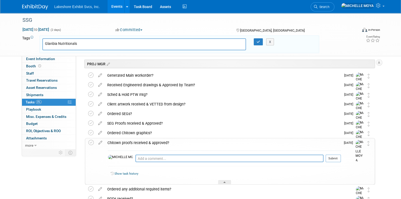
click at [138, 142] on div "Chitown proofs received & approved?" at bounding box center [223, 142] width 236 height 9
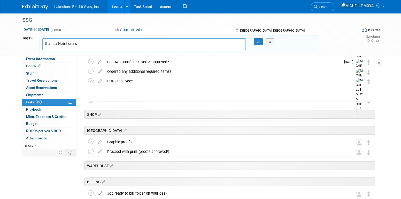
scroll to position [782, 0]
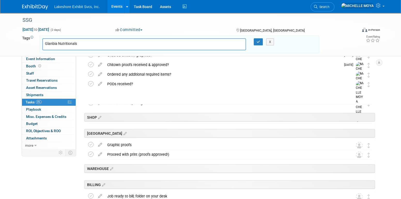
click at [102, 92] on icon at bounding box center [100, 92] width 9 height 6
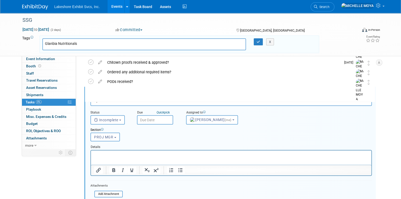
scroll to position [785, 0]
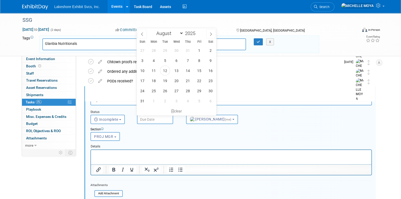
click at [150, 118] on input "text" at bounding box center [155, 119] width 36 height 9
click at [181, 34] on select "January February March April May June July August September October November De…" at bounding box center [169, 33] width 30 height 6
select select "9"
click at [154, 30] on select "January February March April May June July August September October November De…" at bounding box center [169, 33] width 30 height 6
click at [199, 61] on span "10" at bounding box center [199, 60] width 10 height 10
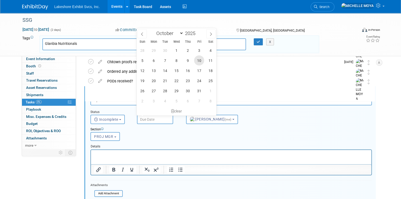
type input "Oct 10, 2025"
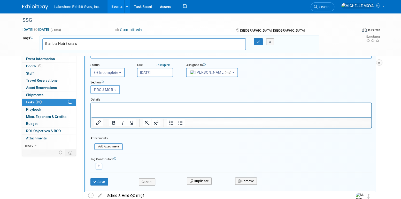
scroll to position [836, 0]
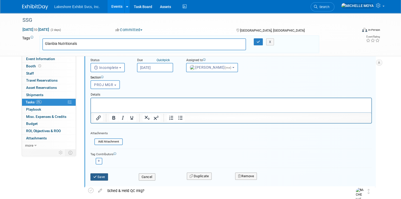
click at [102, 173] on button "Save" at bounding box center [100, 176] width 18 height 7
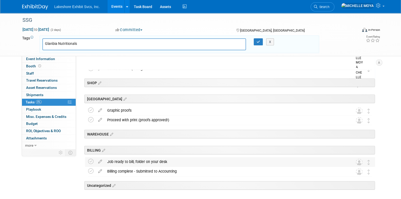
scroll to position [785, 0]
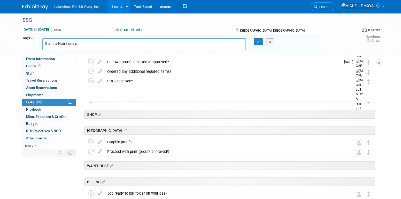
click at [101, 98] on icon at bounding box center [100, 99] width 9 height 6
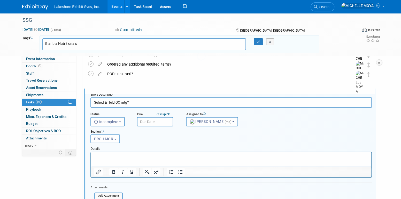
scroll to position [794, 0]
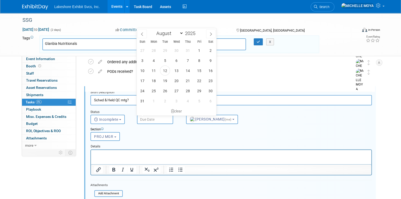
click at [147, 117] on input "text" at bounding box center [155, 119] width 36 height 9
click at [179, 33] on select "January February March April May June July August September October November De…" at bounding box center [169, 33] width 30 height 6
select select "9"
click at [154, 30] on select "January February March April May June July August September October November De…" at bounding box center [169, 33] width 30 height 6
click at [154, 81] on span "20" at bounding box center [154, 81] width 10 height 10
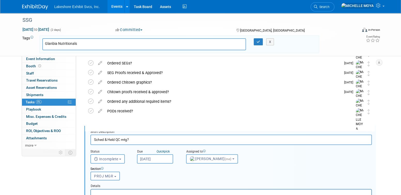
scroll to position [742, 0]
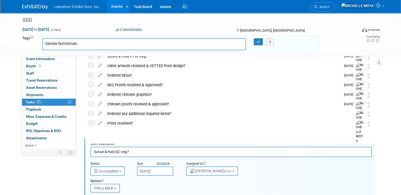
click at [147, 171] on input "Oct 20, 2025" at bounding box center [155, 170] width 36 height 9
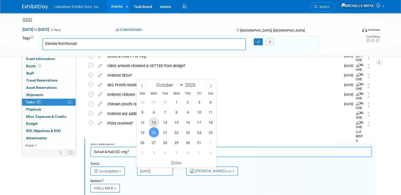
click at [155, 122] on span "13" at bounding box center [154, 122] width 10 height 10
type input "[DATE]"
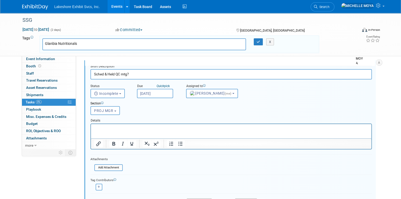
scroll to position [846, 0]
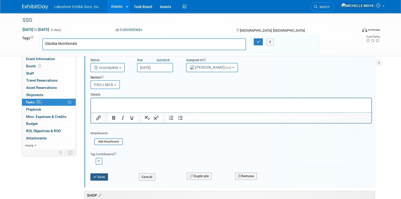
click at [103, 174] on button "Save" at bounding box center [100, 176] width 18 height 7
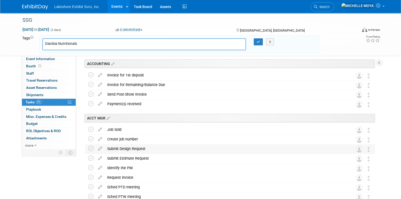
scroll to position [0, 0]
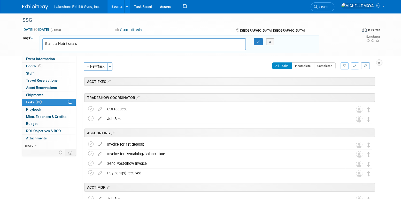
click at [343, 66] on icon "button" at bounding box center [344, 65] width 3 height 3
click at [333, 81] on select "-- Select Assignee -- All unassigned tasks Assigned to me Amanda Koss Dave Desa…" at bounding box center [323, 82] width 43 height 7
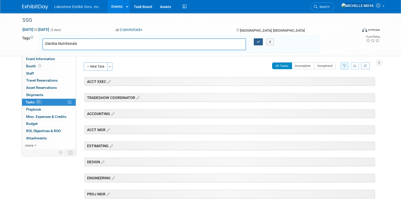
click at [256, 42] on button "button" at bounding box center [258, 41] width 9 height 7
type input "Glanbia Nutritionals"
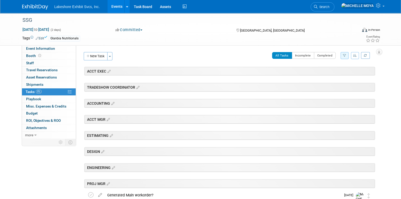
click at [73, 39] on div "Glanbia Nutritionals" at bounding box center [64, 38] width 31 height 5
click at [43, 38] on link "Edit" at bounding box center [40, 38] width 9 height 4
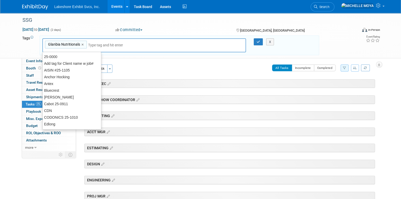
click at [117, 43] on input "text" at bounding box center [108, 44] width 41 height 5
click at [83, 42] on link "×" at bounding box center [82, 45] width 3 height 6
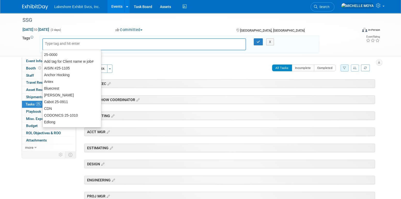
click at [84, 42] on input "text" at bounding box center [81, 43] width 72 height 5
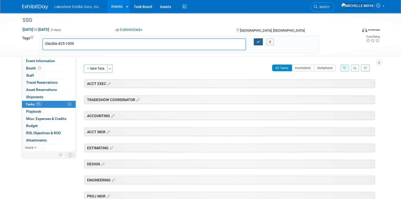
type input "Glanbia #25-1009"
click at [260, 39] on button "button" at bounding box center [258, 41] width 9 height 7
type input "Glanbia #25-1009"
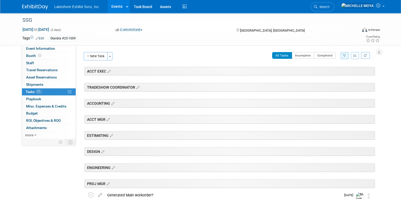
click at [114, 7] on link "Events" at bounding box center [117, 6] width 19 height 13
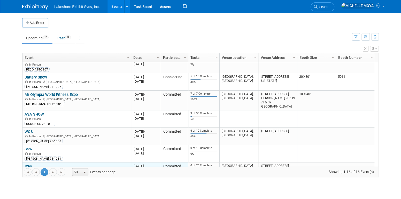
scroll to position [124, 0]
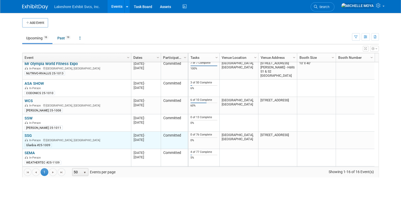
click at [29, 134] on link "SSG" at bounding box center [28, 135] width 7 height 5
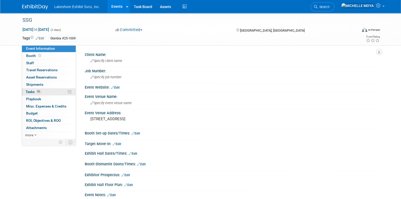
click at [40, 92] on span "0%" at bounding box center [39, 91] width 6 height 4
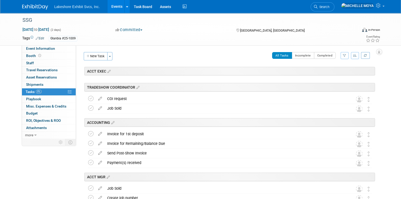
click at [345, 55] on icon "button" at bounding box center [344, 55] width 3 height 3
click at [329, 73] on select "-- Select Assignee -- All unassigned tasks Assigned to me Amanda Koss Dave Desa…" at bounding box center [323, 71] width 43 height 7
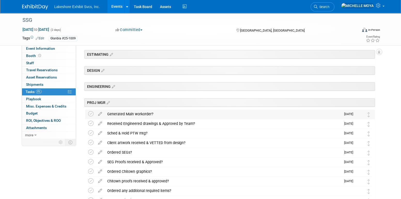
scroll to position [129, 0]
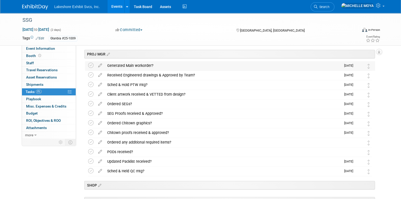
click at [129, 64] on div "Generated Main workorder?" at bounding box center [223, 65] width 237 height 9
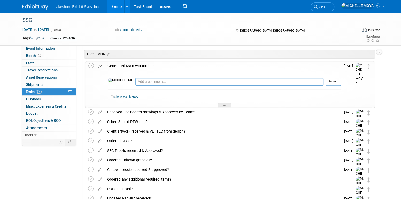
click at [101, 65] on icon at bounding box center [100, 64] width 9 height 6
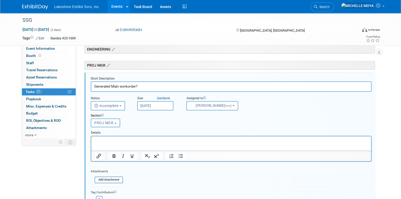
scroll to position [115, 0]
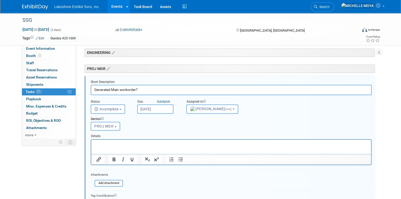
click at [175, 143] on p "Rich Text Area. Press ALT-0 for help." at bounding box center [231, 143] width 274 height 5
click at [181, 159] on icon "Bullet list" at bounding box center [181, 159] width 6 height 6
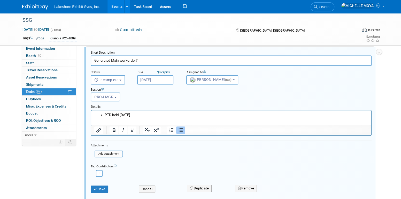
scroll to position [167, 0]
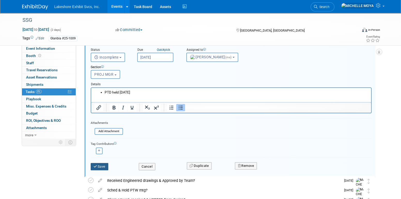
click at [104, 165] on button "Save" at bounding box center [100, 166] width 18 height 7
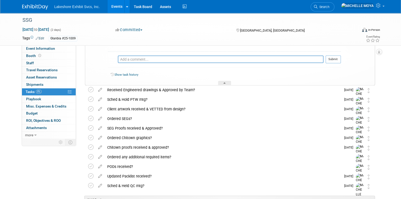
click at [119, 5] on link "Events" at bounding box center [117, 6] width 19 height 13
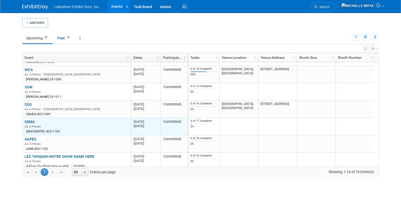
scroll to position [175, 0]
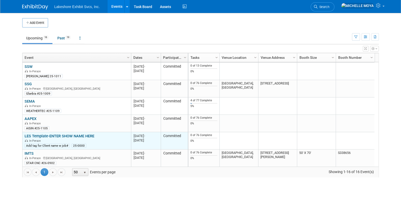
click at [53, 136] on link "LES Template-ENTER SHOW NAME HERE" at bounding box center [60, 135] width 70 height 5
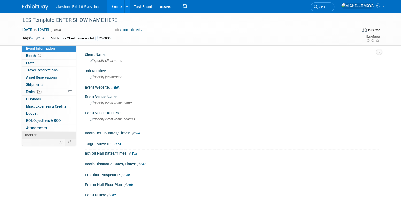
drag, startPoint x: 36, startPoint y: 133, endPoint x: 39, endPoint y: 132, distance: 3.0
click at [37, 133] on link "more" at bounding box center [49, 134] width 54 height 7
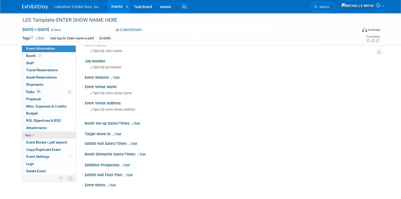
scroll to position [26, 0]
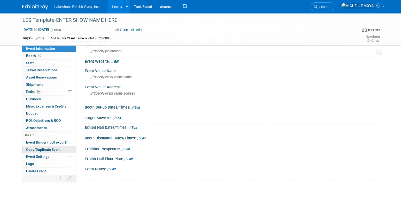
click at [44, 148] on span "Copy/Duplicate Event" at bounding box center [43, 149] width 35 height 4
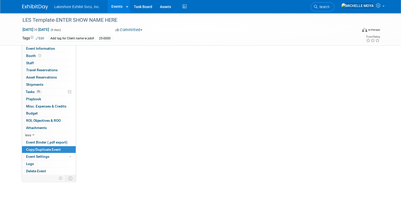
scroll to position [0, 0]
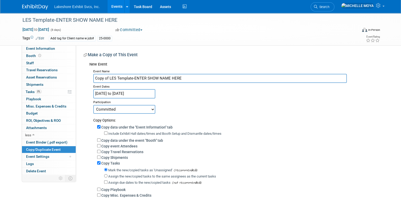
drag, startPoint x: 188, startPoint y: 77, endPoint x: 81, endPoint y: 76, distance: 106.8
click at [78, 80] on div "Client Name: Specify client name Job Number: Specify job number Event Website: …" at bounding box center [227, 134] width 303 height 178
type input "Penn Engineering"
click at [119, 93] on input "[DATE] to [DATE]" at bounding box center [124, 93] width 62 height 9
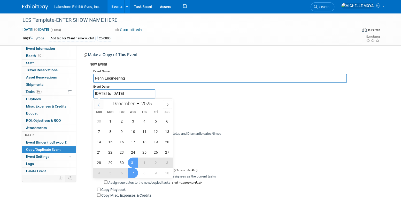
click at [99, 103] on icon at bounding box center [99, 105] width 4 height 4
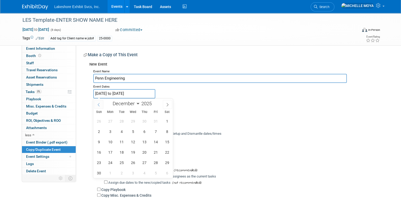
select select "10"
click at [114, 151] on span "17" at bounding box center [110, 152] width 10 height 10
click at [147, 150] on span "20" at bounding box center [144, 152] width 10 height 10
type input "[DATE] to [DATE]"
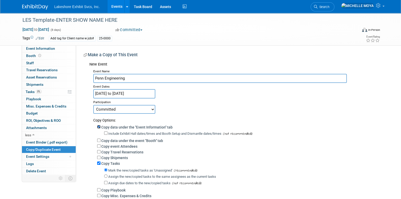
click at [99, 127] on input "Copy data under the "Event Information" tab" at bounding box center [98, 126] width 3 height 3
checkbox input "false"
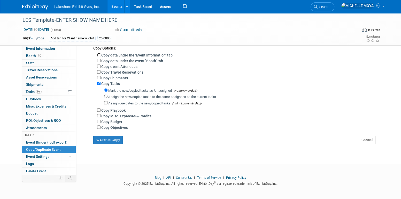
scroll to position [72, 0]
click at [105, 136] on button "Create Copy" at bounding box center [107, 139] width 29 height 8
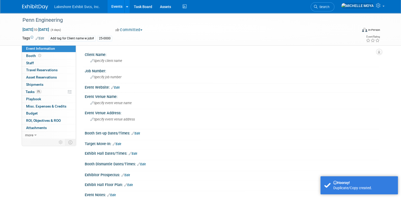
click at [41, 39] on link "Edit" at bounding box center [40, 38] width 9 height 4
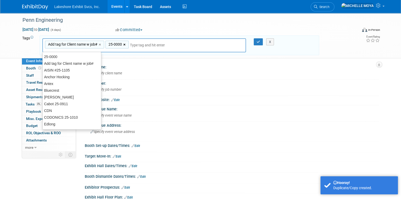
click at [124, 43] on link "×" at bounding box center [124, 45] width 3 height 6
type input "Add tag for Client name w job#"
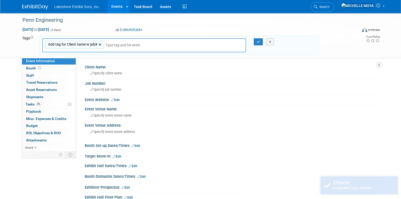
click at [100, 43] on link "×" at bounding box center [100, 45] width 3 height 6
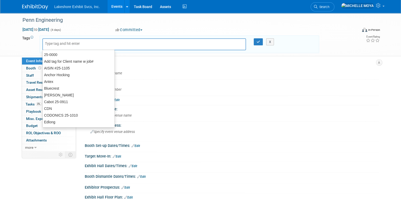
click at [100, 43] on input "text" at bounding box center [81, 43] width 72 height 5
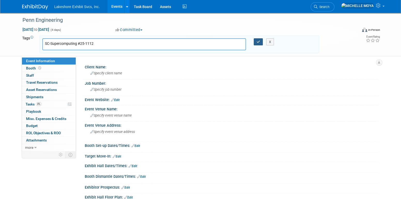
type input "SC-Supercomputing #25-1112"
click at [260, 40] on icon "button" at bounding box center [259, 41] width 4 height 3
type input "SC-Supercomputing #25-1112"
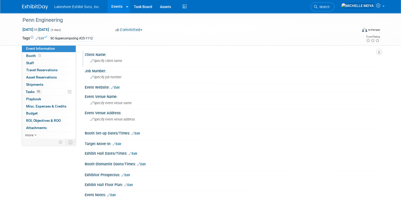
click at [118, 61] on span "Specify client name" at bounding box center [107, 61] width 32 height 4
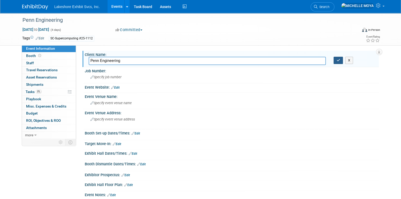
type input "Penn Engineering"
click at [336, 62] on button "button" at bounding box center [338, 60] width 9 height 7
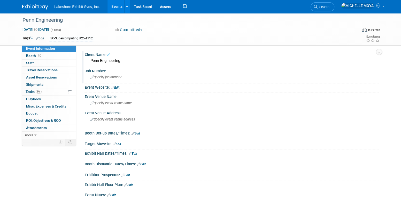
click at [116, 74] on div "Specify job number" at bounding box center [232, 77] width 287 height 8
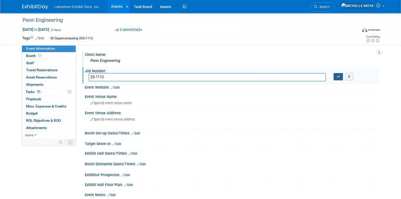
type input "25-1112"
click at [338, 76] on icon "button" at bounding box center [339, 76] width 4 height 3
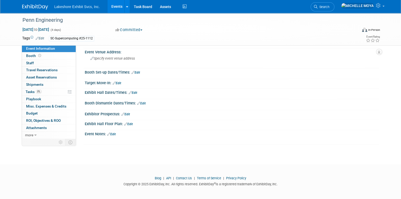
scroll to position [61, 0]
click at [115, 132] on link "Edit" at bounding box center [111, 134] width 9 height 4
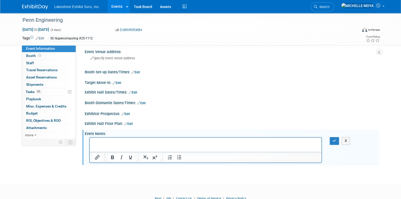
scroll to position [0, 0]
click at [119, 140] on p "Rich Text Area. Press ALT-0 for help." at bounding box center [206, 141] width 226 height 5
click at [179, 155] on icon "Bullet list" at bounding box center [179, 157] width 4 height 4
click at [334, 139] on icon "button" at bounding box center [335, 141] width 4 height 4
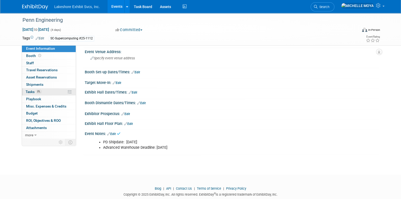
click at [36, 90] on span "0%" at bounding box center [39, 91] width 6 height 4
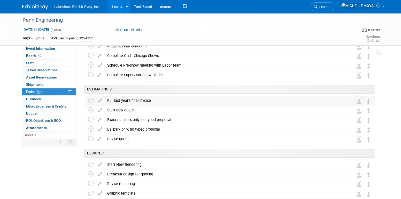
scroll to position [388, 0]
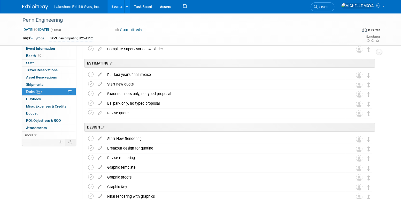
click at [114, 4] on link "Events" at bounding box center [117, 6] width 19 height 13
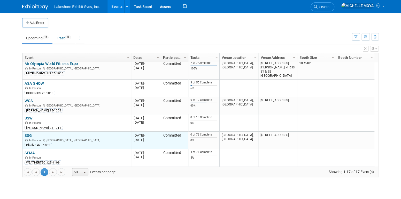
scroll to position [192, 0]
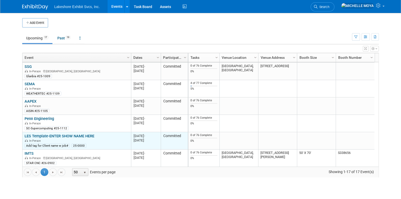
click at [58, 136] on link "LES Template-ENTER SHOW NAME HERE" at bounding box center [60, 135] width 70 height 5
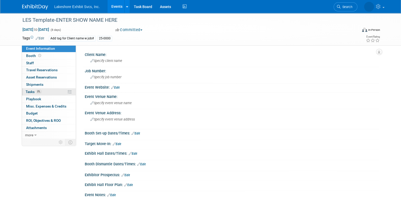
click at [46, 92] on link "0% Tasks 0%" at bounding box center [49, 91] width 54 height 7
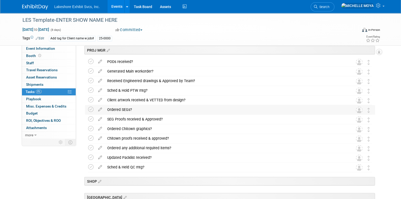
scroll to position [698, 0]
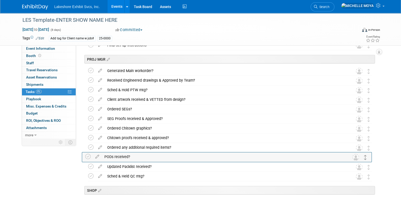
drag, startPoint x: 369, startPoint y: 70, endPoint x: 366, endPoint y: 155, distance: 85.1
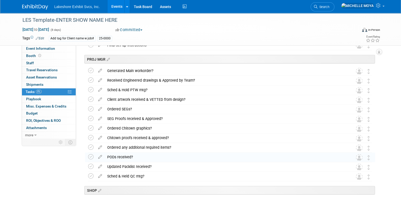
click at [118, 8] on link "Events" at bounding box center [117, 6] width 19 height 13
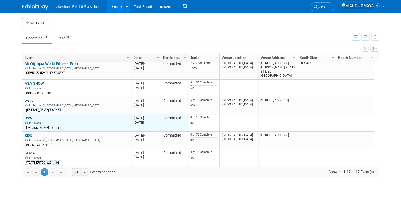
scroll to position [186, 0]
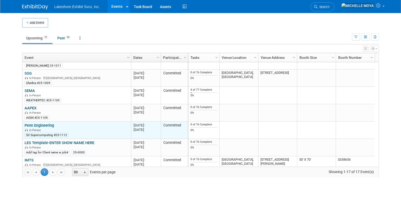
click at [51, 124] on link "Penn Engineering" at bounding box center [39, 125] width 29 height 5
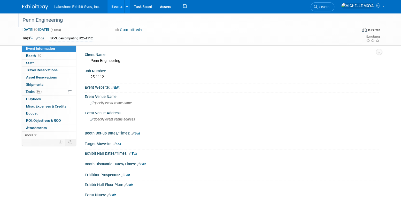
click at [54, 18] on div "Penn Engineering" at bounding box center [185, 20] width 329 height 9
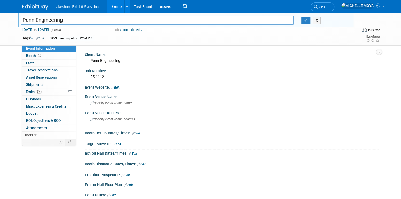
drag, startPoint x: 66, startPoint y: 21, endPoint x: 24, endPoint y: 15, distance: 42.1
click at [21, 19] on input "Penn Engineering" at bounding box center [157, 20] width 273 height 9
type input "SC Supercomputing"
click at [42, 38] on link "Edit" at bounding box center [40, 38] width 9 height 4
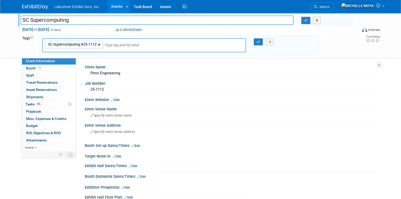
click at [99, 44] on link "×" at bounding box center [99, 45] width 3 height 6
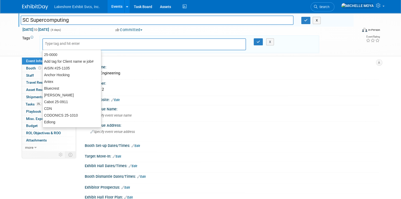
click at [100, 43] on input "text" at bounding box center [81, 43] width 72 height 5
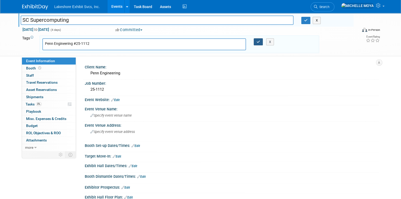
type input "Penn Engineering #25-1112"
click at [257, 40] on icon "button" at bounding box center [259, 41] width 4 height 3
type input "Penn Engineering #25-1112"
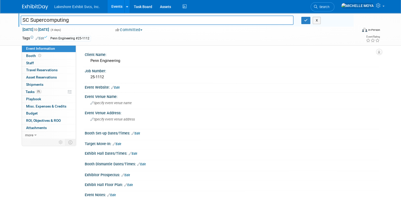
click at [119, 7] on link "Events" at bounding box center [117, 6] width 19 height 13
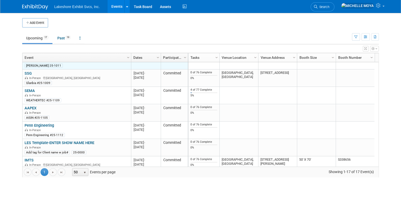
scroll to position [192, 0]
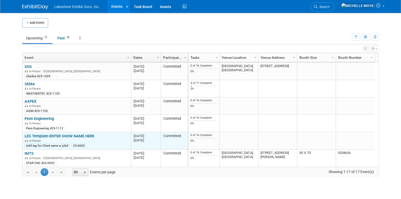
click at [73, 135] on link "LES Template-ENTER SHOW NAME HERE" at bounding box center [60, 135] width 70 height 5
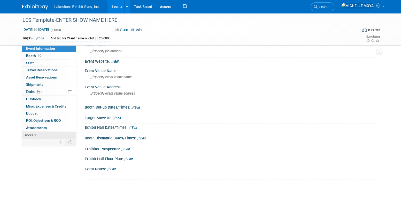
click at [31, 135] on span "more" at bounding box center [29, 135] width 8 height 4
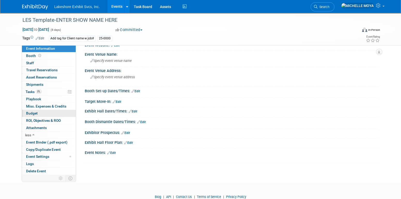
scroll to position [61, 0]
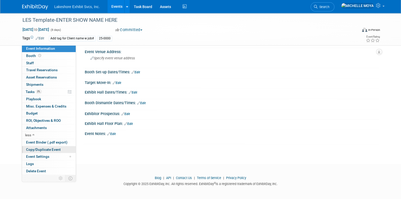
click at [41, 147] on span "Copy/Duplicate Event" at bounding box center [43, 149] width 35 height 4
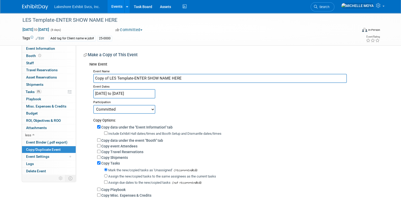
drag, startPoint x: 182, startPoint y: 79, endPoint x: 91, endPoint y: 88, distance: 92.2
click at [91, 88] on div "Event Name Copy of LES Template-ENTER SHOW NAME HERE Event Dates [DATE] to [DAT…" at bounding box center [232, 145] width 286 height 155
type input "Battery"
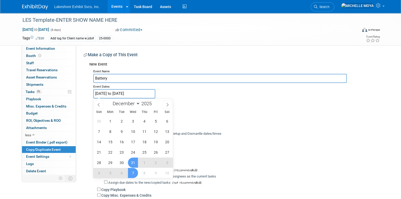
click at [116, 95] on input "[DATE] to [DATE]" at bounding box center [124, 93] width 62 height 9
click at [100, 102] on span at bounding box center [98, 104] width 9 height 9
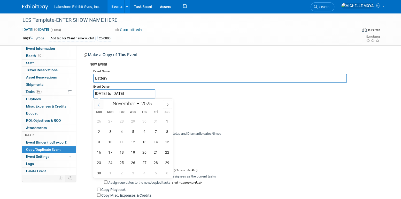
click at [100, 103] on icon at bounding box center [99, 105] width 4 height 4
select select "9"
click at [123, 131] on span "7" at bounding box center [122, 131] width 10 height 10
click at [140, 131] on span "9" at bounding box center [144, 131] width 10 height 10
type input "[DATE] to [DATE]"
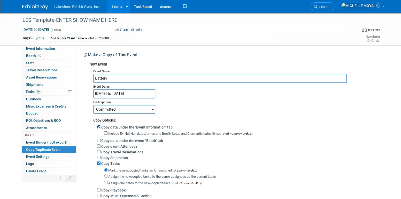
click at [99, 126] on input "Copy data under the "Event Information" tab" at bounding box center [98, 126] width 3 height 3
checkbox input "false"
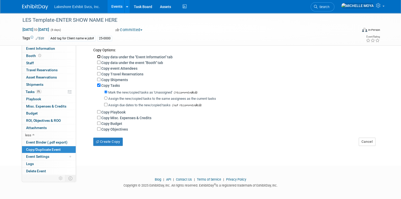
scroll to position [72, 0]
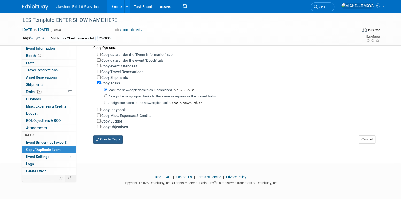
click at [112, 139] on button "Create Copy" at bounding box center [107, 139] width 29 height 8
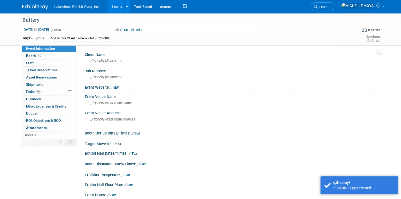
click at [41, 37] on link "Edit" at bounding box center [40, 38] width 9 height 4
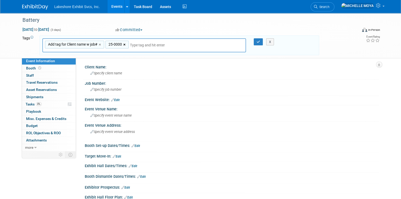
click at [125, 44] on link "×" at bounding box center [124, 45] width 3 height 6
type input "Add tag for Client name w job#"
click at [101, 44] on link "×" at bounding box center [100, 45] width 3 height 6
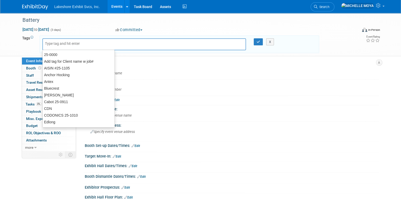
click at [101, 45] on input "text" at bounding box center [81, 43] width 72 height 5
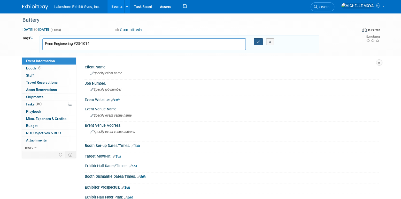
type input "Penn Engineering #25-1014"
click at [259, 40] on icon "button" at bounding box center [259, 41] width 4 height 3
type input "Penn Engineering #25-1014"
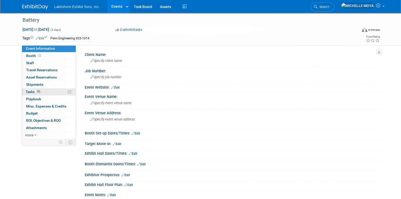
click at [61, 90] on link "0% Tasks 0%" at bounding box center [49, 91] width 54 height 7
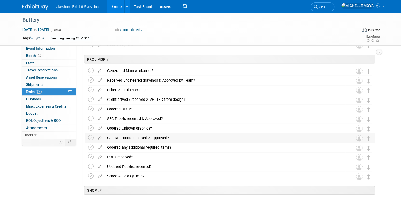
scroll to position [698, 0]
click at [101, 70] on icon at bounding box center [100, 69] width 9 height 6
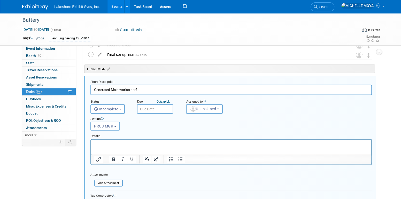
scroll to position [689, 0]
click at [208, 109] on span "Unassigned" at bounding box center [203, 109] width 26 height 4
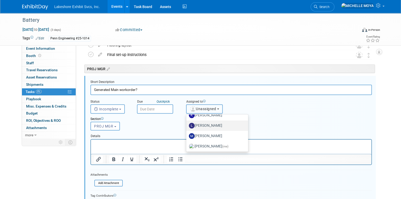
scroll to position [78, 0]
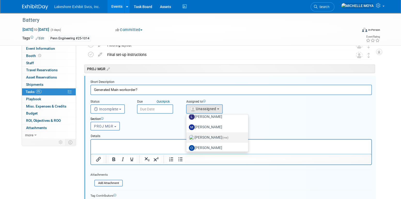
click at [216, 136] on label "MICHELLE MOYA (me)" at bounding box center [216, 137] width 54 height 8
click at [187, 136] on input "MICHELLE MOYA (me)" at bounding box center [185, 136] width 3 height 3
select select "06370d63-ce01-410c-be22-fd43021185b5"
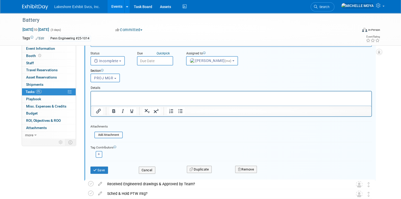
scroll to position [741, 0]
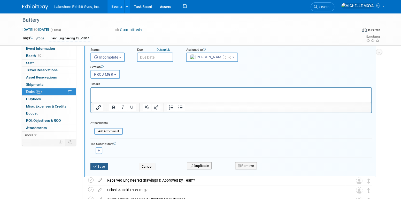
click at [105, 165] on button "Save" at bounding box center [100, 166] width 18 height 7
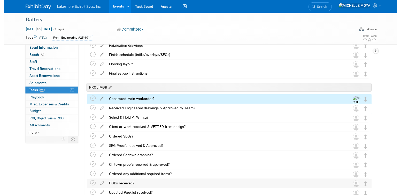
scroll to position [663, 0]
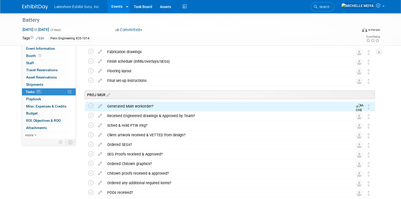
click at [101, 115] on icon at bounding box center [100, 114] width 9 height 6
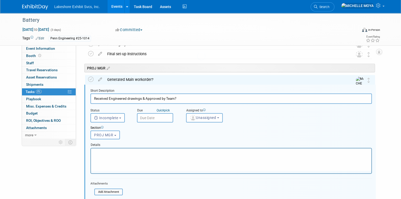
scroll to position [698, 0]
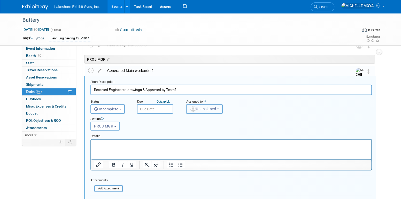
click at [208, 107] on span "Unassigned" at bounding box center [203, 109] width 26 height 4
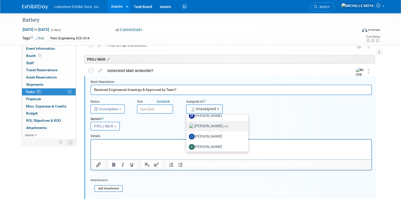
scroll to position [91, 0]
click at [212, 124] on label "MICHELLE MOYA (me)" at bounding box center [216, 124] width 54 height 8
click at [187, 124] on input "MICHELLE MOYA (me)" at bounding box center [185, 123] width 3 height 3
select select "06370d63-ce01-410c-be22-fd43021185b5"
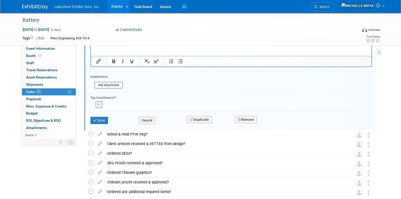
scroll to position [802, 0]
click at [102, 121] on button "Save" at bounding box center [100, 119] width 18 height 7
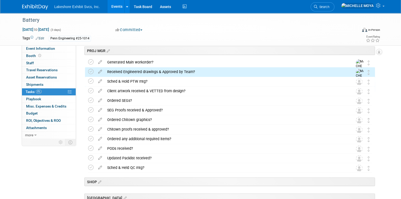
scroll to position [698, 0]
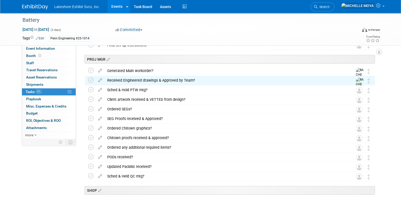
click at [101, 88] on icon at bounding box center [100, 88] width 9 height 6
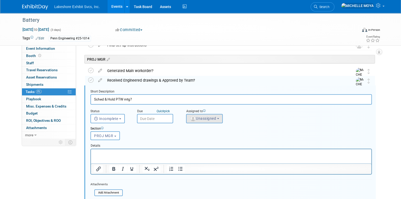
scroll to position [708, 0]
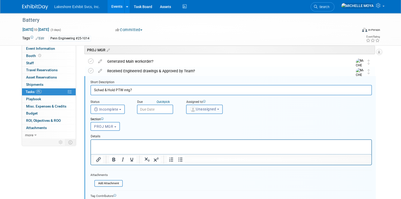
click at [202, 109] on span "Unassigned" at bounding box center [203, 109] width 26 height 4
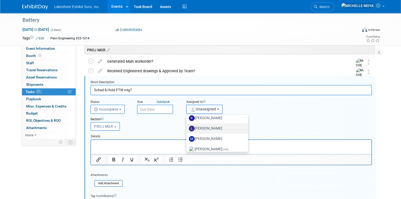
scroll to position [78, 0]
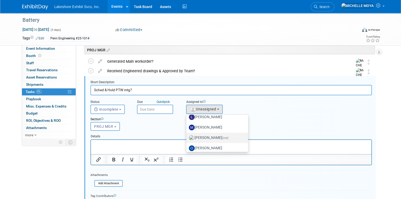
click at [215, 135] on label "MICHELLE MOYA (me)" at bounding box center [216, 137] width 54 height 8
click at [187, 135] on input "MICHELLE MOYA (me)" at bounding box center [185, 136] width 3 height 3
select select "06370d63-ce01-410c-be22-fd43021185b5"
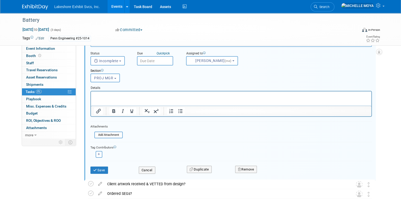
scroll to position [759, 0]
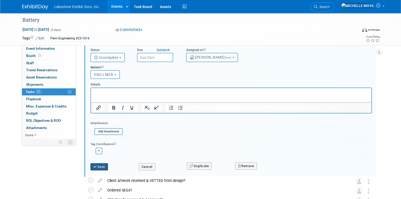
click at [101, 166] on button "Save" at bounding box center [100, 166] width 18 height 7
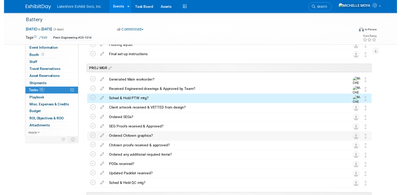
scroll to position [682, 0]
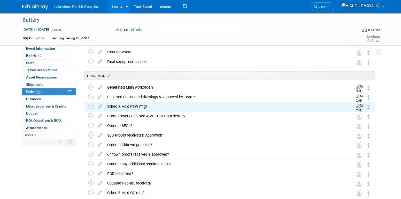
drag, startPoint x: 101, startPoint y: 113, endPoint x: 116, endPoint y: 118, distance: 16.0
click at [101, 114] on icon at bounding box center [100, 114] width 9 height 6
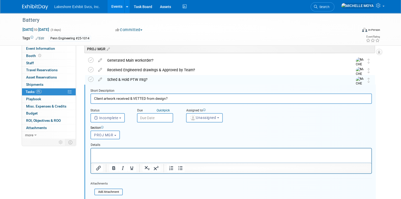
scroll to position [718, 0]
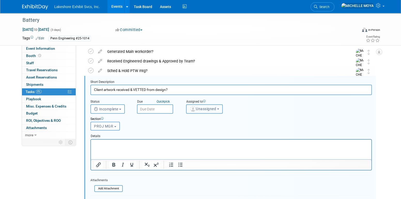
click at [204, 107] on span "Unassigned" at bounding box center [203, 109] width 26 height 4
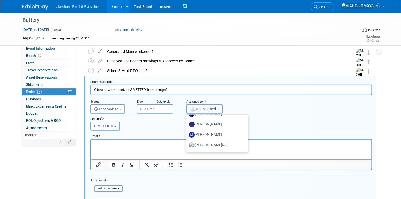
scroll to position [78, 0]
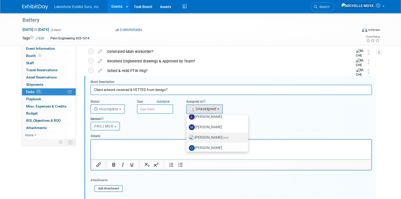
click at [225, 136] on span "(me)" at bounding box center [225, 138] width 6 height 4
click at [187, 135] on input "MICHELLE MOYA (me)" at bounding box center [185, 136] width 3 height 3
select select "06370d63-ce01-410c-be22-fd43021185b5"
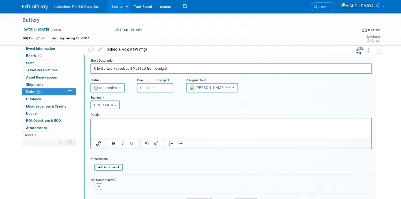
scroll to position [769, 0]
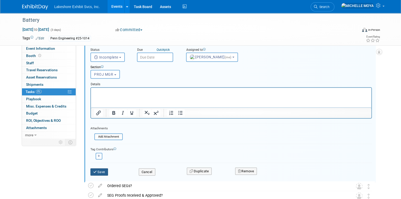
click at [102, 168] on button "Save" at bounding box center [100, 171] width 18 height 7
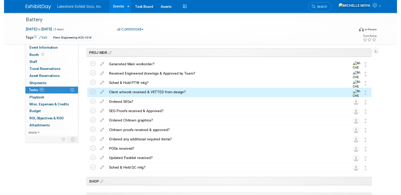
scroll to position [692, 0]
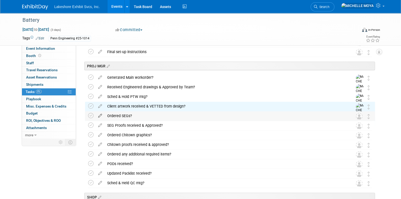
click at [101, 114] on icon at bounding box center [100, 114] width 9 height 6
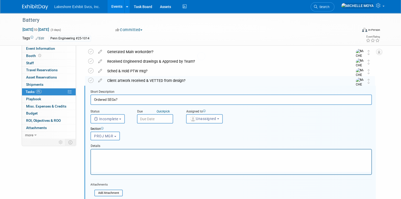
scroll to position [727, 0]
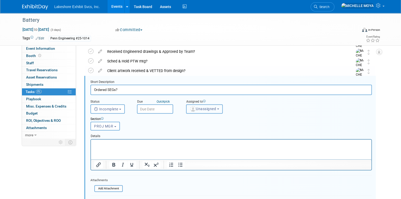
click at [210, 109] on span "Unassigned" at bounding box center [203, 109] width 26 height 4
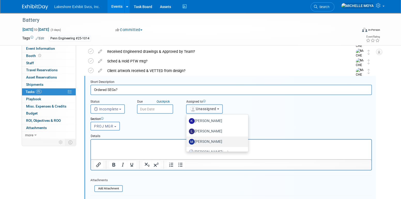
scroll to position [78, 0]
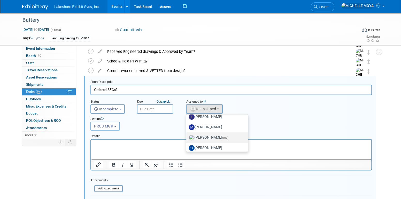
click at [216, 136] on label "MICHELLE MOYA (me)" at bounding box center [216, 137] width 54 height 8
click at [187, 136] on input "MICHELLE MOYA (me)" at bounding box center [185, 136] width 3 height 3
select select "06370d63-ce01-410c-be22-fd43021185b5"
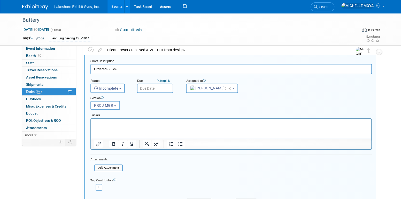
scroll to position [779, 0]
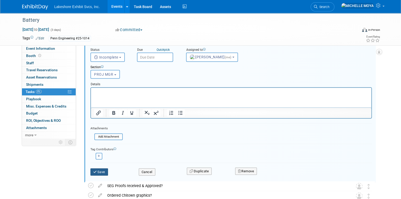
click at [101, 172] on button "Save" at bounding box center [100, 171] width 18 height 7
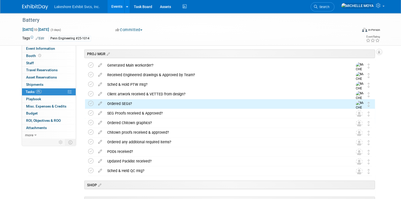
scroll to position [701, 0]
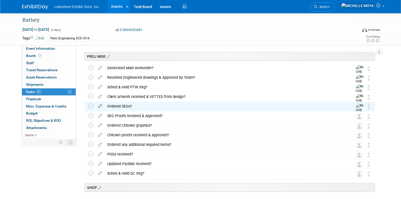
click at [100, 105] on icon at bounding box center [100, 105] width 9 height 6
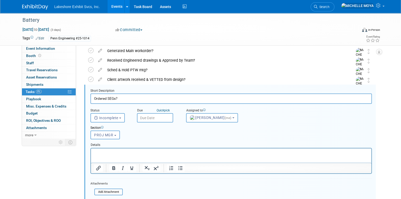
scroll to position [0, 0]
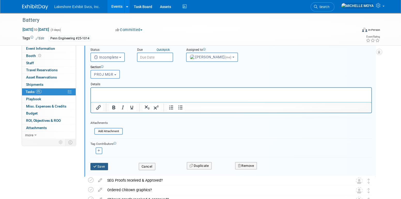
click at [100, 165] on button "Save" at bounding box center [100, 166] width 18 height 7
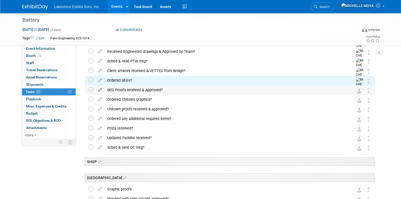
click at [99, 88] on icon at bounding box center [100, 88] width 9 height 6
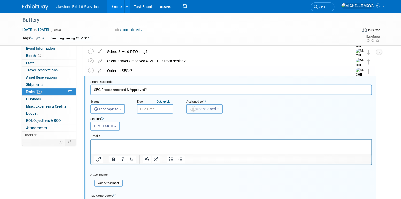
click at [218, 108] on button "Unassigned" at bounding box center [204, 108] width 37 height 9
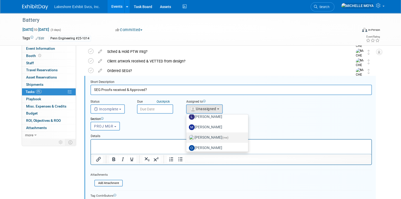
click at [215, 136] on label "MICHELLE MOYA (me)" at bounding box center [216, 137] width 54 height 8
click at [187, 136] on input "MICHELLE MOYA (me)" at bounding box center [185, 136] width 3 height 3
select select "06370d63-ce01-410c-be22-fd43021185b5"
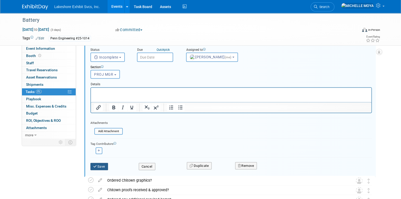
click at [102, 167] on button "Save" at bounding box center [100, 166] width 18 height 7
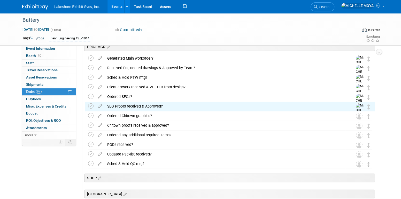
click at [101, 116] on icon at bounding box center [100, 114] width 9 height 6
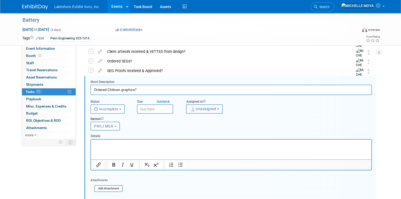
click at [202, 105] on button "Unassigned" at bounding box center [204, 108] width 37 height 9
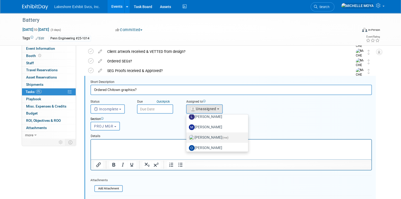
click at [218, 137] on label "MICHELLE MOYA (me)" at bounding box center [216, 137] width 54 height 8
click at [187, 137] on input "MICHELLE MOYA (me)" at bounding box center [185, 136] width 3 height 3
select select "06370d63-ce01-410c-be22-fd43021185b5"
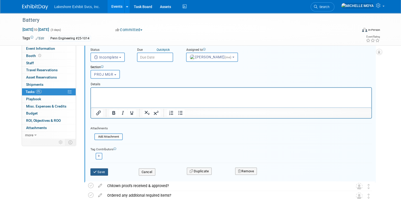
click at [101, 171] on button "Save" at bounding box center [100, 171] width 18 height 7
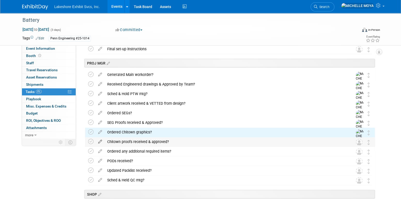
click at [100, 142] on icon at bounding box center [100, 140] width 9 height 6
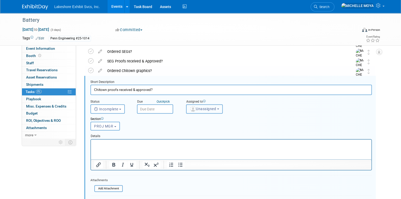
click at [205, 109] on span "Unassigned" at bounding box center [203, 109] width 26 height 4
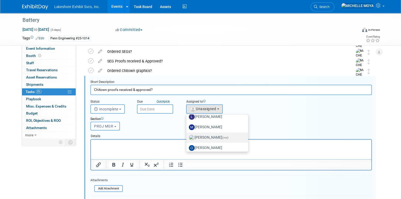
click at [213, 136] on label "MICHELLE MOYA (me)" at bounding box center [216, 137] width 54 height 8
click at [187, 136] on input "MICHELLE MOYA (me)" at bounding box center [185, 136] width 3 height 3
select select "06370d63-ce01-410c-be22-fd43021185b5"
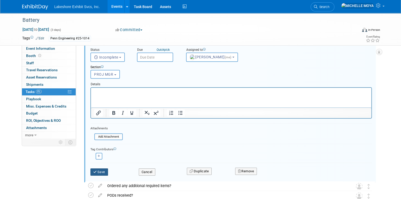
click at [101, 171] on button "Save" at bounding box center [100, 171] width 18 height 7
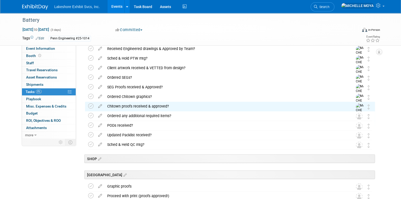
click at [101, 114] on icon at bounding box center [100, 114] width 9 height 6
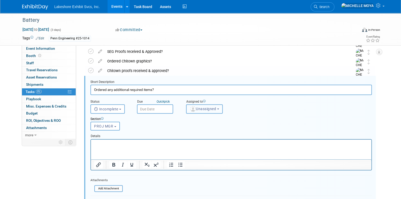
click at [202, 110] on span "Unassigned" at bounding box center [203, 109] width 26 height 4
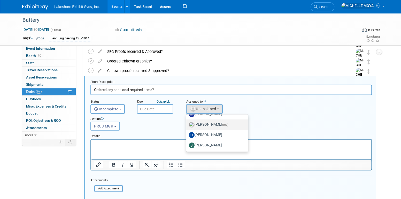
click at [213, 124] on label "MICHELLE MOYA (me)" at bounding box center [216, 124] width 54 height 8
click at [187, 124] on input "MICHELLE MOYA (me)" at bounding box center [185, 123] width 3 height 3
select select "06370d63-ce01-410c-be22-fd43021185b5"
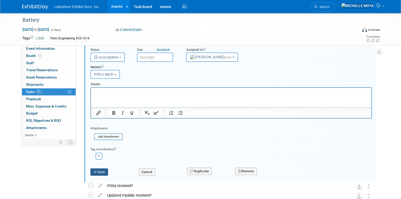
click at [103, 169] on button "Save" at bounding box center [100, 171] width 18 height 7
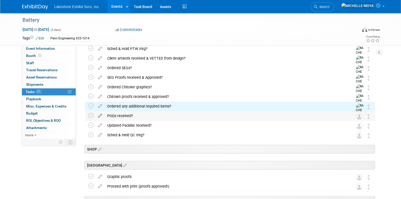
click at [99, 115] on icon at bounding box center [100, 114] width 9 height 6
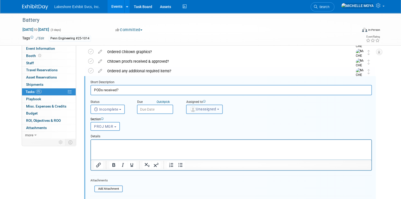
click at [206, 108] on span "Unassigned" at bounding box center [203, 109] width 26 height 4
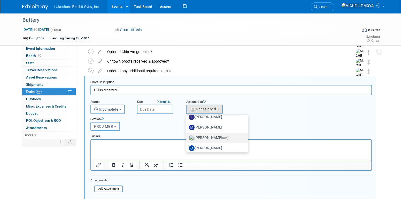
click at [214, 134] on label "MICHELLE MOYA (me)" at bounding box center [216, 137] width 54 height 8
click at [187, 135] on input "MICHELLE MOYA (me)" at bounding box center [185, 136] width 3 height 3
select select "06370d63-ce01-410c-be22-fd43021185b5"
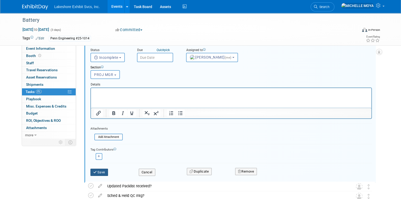
click at [103, 170] on button "Save" at bounding box center [100, 171] width 18 height 7
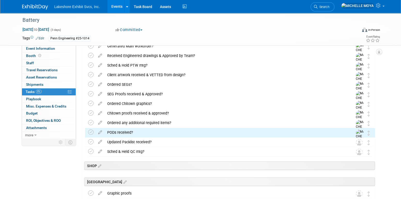
click at [100, 141] on icon at bounding box center [100, 140] width 9 height 6
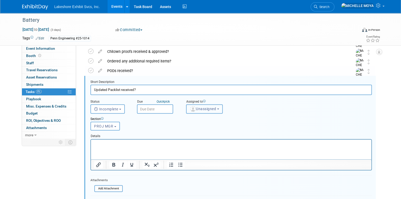
drag, startPoint x: 206, startPoint y: 109, endPoint x: 212, endPoint y: 111, distance: 6.1
click at [206, 109] on span "Unassigned" at bounding box center [203, 109] width 26 height 4
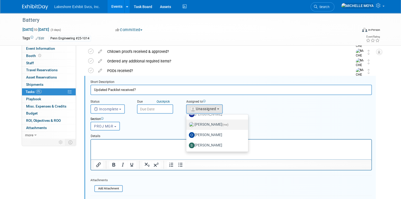
click at [215, 125] on label "MICHELLE MOYA (me)" at bounding box center [216, 124] width 54 height 8
click at [187, 125] on input "MICHELLE MOYA (me)" at bounding box center [185, 123] width 3 height 3
select select "06370d63-ce01-410c-be22-fd43021185b5"
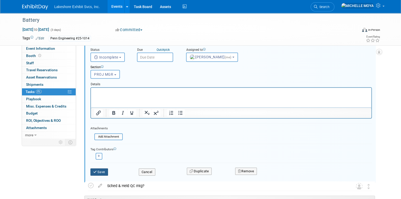
click at [106, 168] on button "Save" at bounding box center [100, 171] width 18 height 7
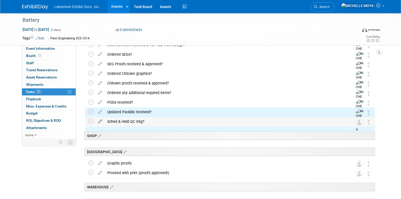
click at [100, 121] on icon at bounding box center [100, 120] width 9 height 6
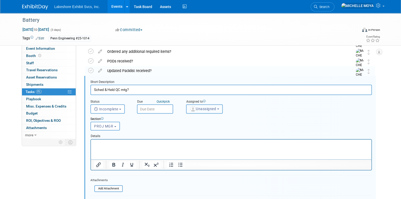
click at [212, 108] on span "Unassigned" at bounding box center [203, 109] width 26 height 4
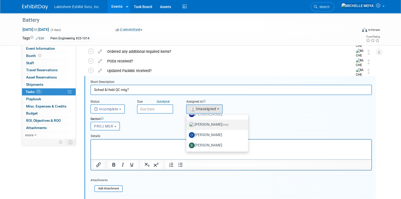
click at [217, 120] on label "MICHELLE MOYA (me)" at bounding box center [216, 124] width 54 height 8
click at [187, 122] on input "MICHELLE MOYA (me)" at bounding box center [185, 123] width 3 height 3
select select "06370d63-ce01-410c-be22-fd43021185b5"
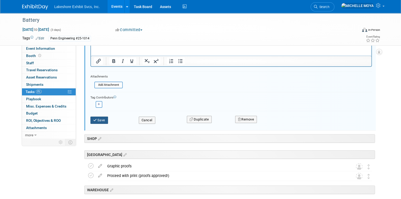
click at [100, 116] on button "Save" at bounding box center [100, 119] width 18 height 7
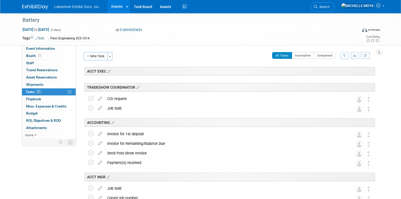
click at [345, 55] on icon "button" at bounding box center [344, 55] width 3 height 3
click at [319, 72] on select "-- Select Assignee -- All unassigned tasks Assigned to me Amanda Koss Dave Desa…" at bounding box center [323, 71] width 43 height 7
click at [345, 55] on icon "button" at bounding box center [344, 55] width 3 height 3
click at [335, 71] on select "-- Select Assignee -- All unassigned tasks Assigned to me Amanda Koss Dave Desa…" at bounding box center [323, 71] width 43 height 7
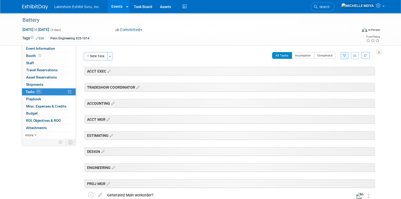
click at [120, 8] on link "Events" at bounding box center [117, 6] width 19 height 13
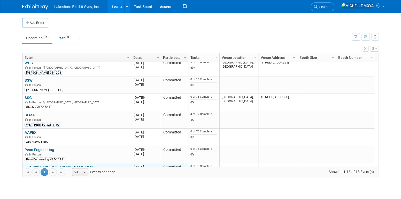
scroll to position [148, 0]
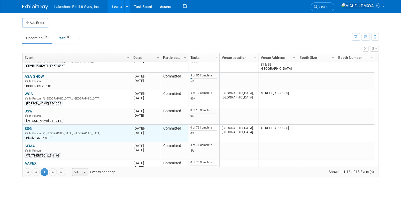
click at [29, 126] on link "SSG" at bounding box center [28, 128] width 7 height 5
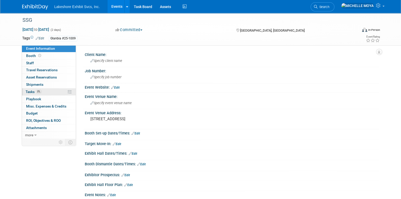
click at [40, 90] on span "0%" at bounding box center [39, 91] width 6 height 4
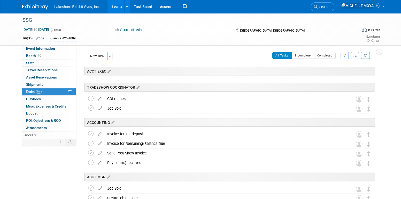
click at [345, 56] on icon "button" at bounding box center [344, 55] width 3 height 3
click at [335, 73] on select "-- Select Assignee -- All unassigned tasks Assigned to me [PERSON_NAME] [PERSON…" at bounding box center [323, 71] width 43 height 7
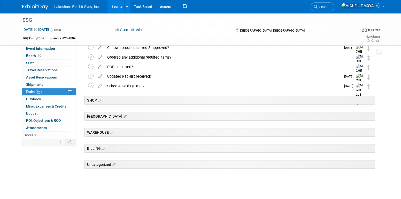
scroll to position [218, 0]
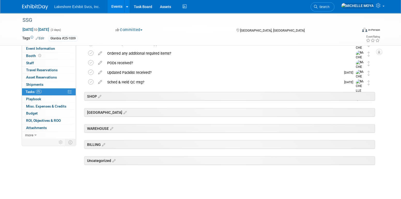
click at [116, 8] on link "Events" at bounding box center [117, 6] width 19 height 13
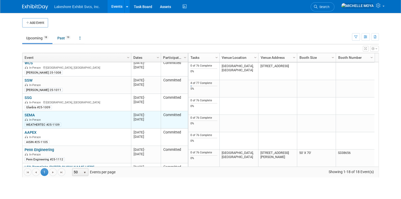
scroll to position [210, 0]
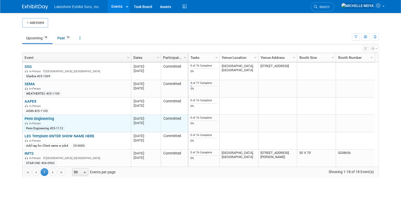
click at [49, 117] on link "Penn Engineering" at bounding box center [39, 118] width 29 height 5
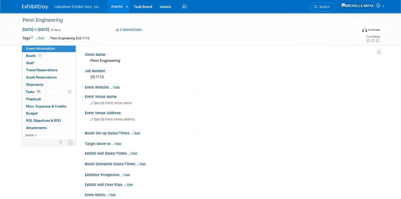
click at [116, 8] on link "Events" at bounding box center [117, 6] width 19 height 13
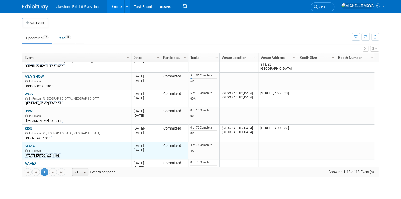
scroll to position [210, 0]
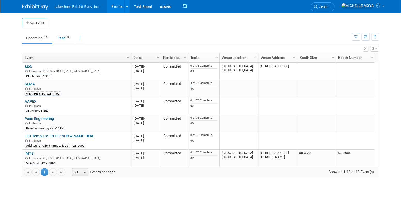
click at [45, 117] on link "Penn Engineering" at bounding box center [39, 118] width 29 height 5
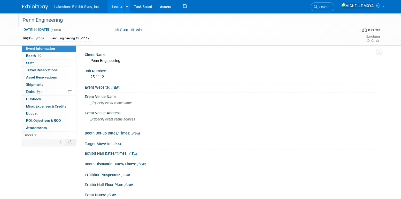
click at [46, 20] on div "Penn Engineering" at bounding box center [185, 20] width 329 height 9
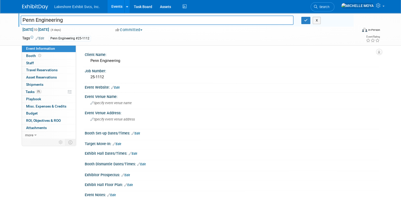
drag, startPoint x: 69, startPoint y: 22, endPoint x: 20, endPoint y: 19, distance: 48.5
click at [18, 19] on div "Penn Engineering" at bounding box center [157, 21] width 281 height 8
type input "s"
type input "SC-Supercomputing"
click at [307, 20] on icon "button" at bounding box center [306, 20] width 4 height 3
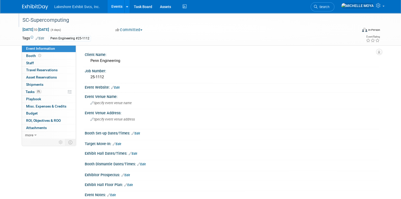
click at [117, 6] on link "Events" at bounding box center [117, 6] width 19 height 13
